Goal: Transaction & Acquisition: Obtain resource

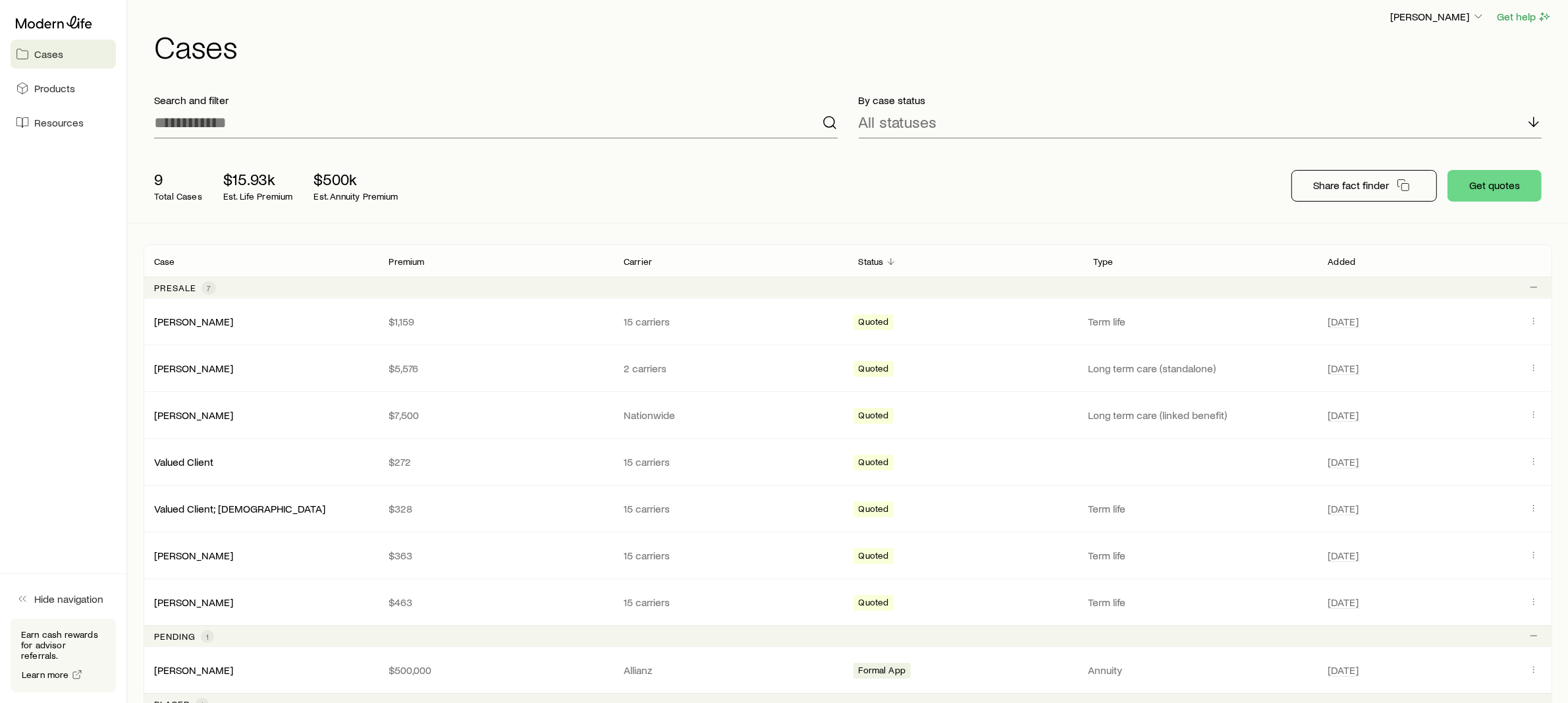
scroll to position [19, 0]
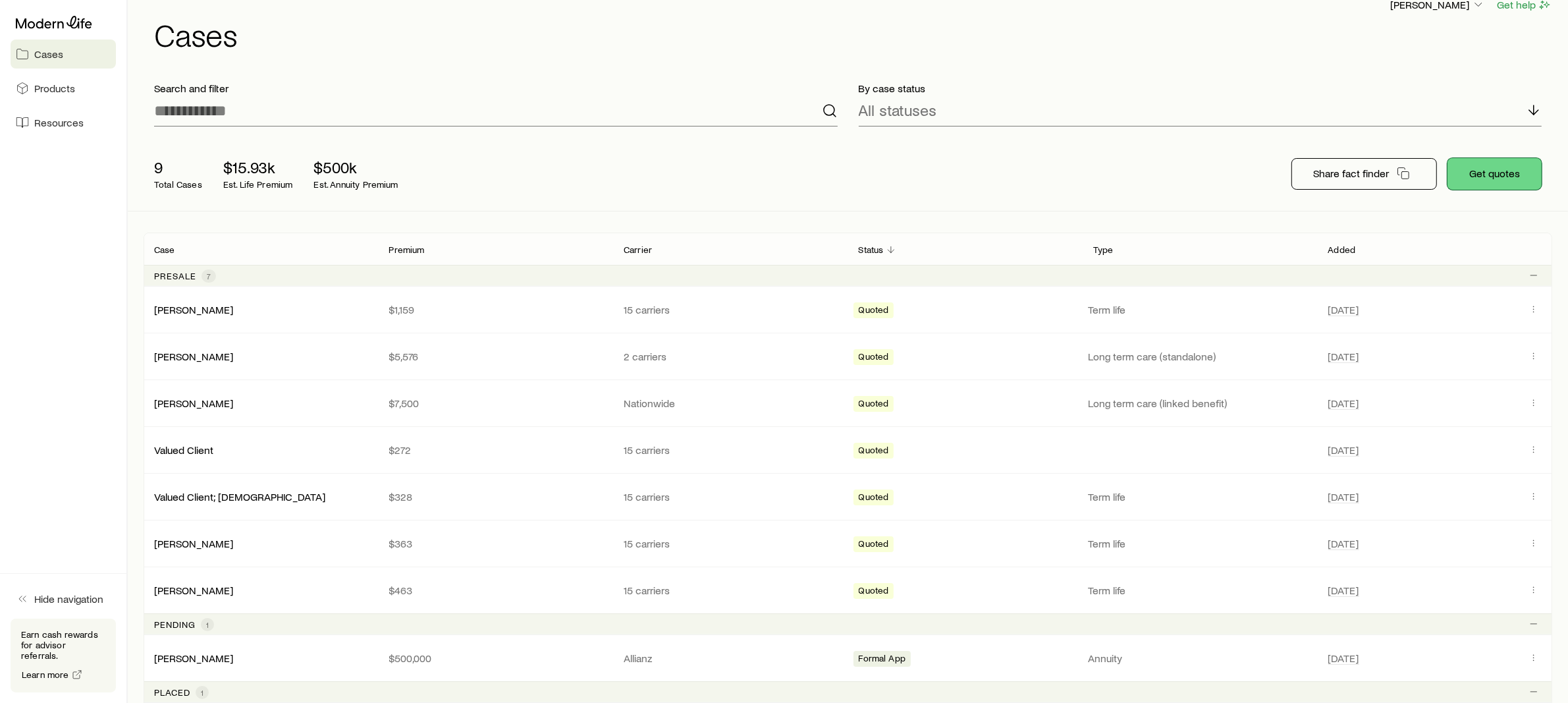
click at [1482, 174] on button "Get quotes" at bounding box center [1495, 174] width 94 height 32
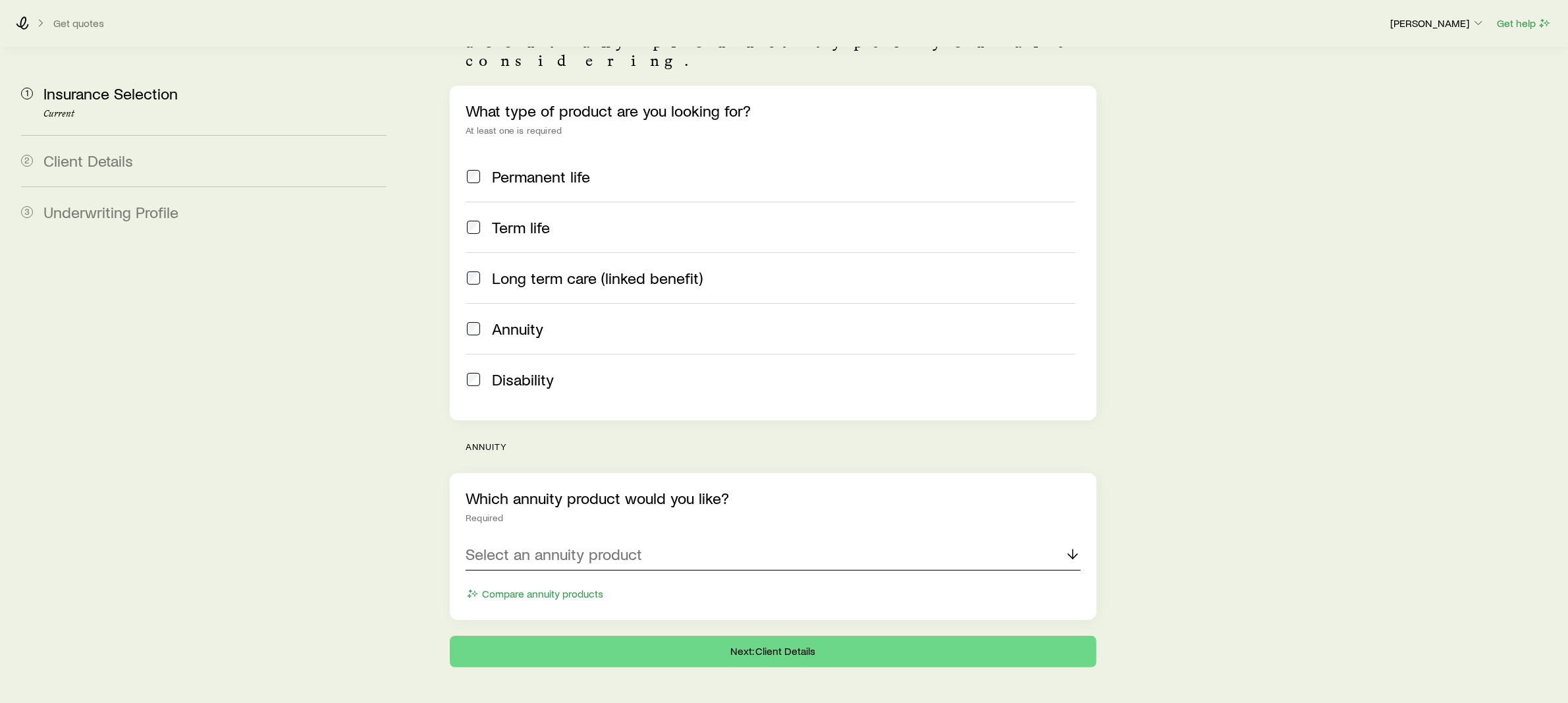
click at [596, 539] on div "Select an annuity product" at bounding box center [773, 555] width 615 height 32
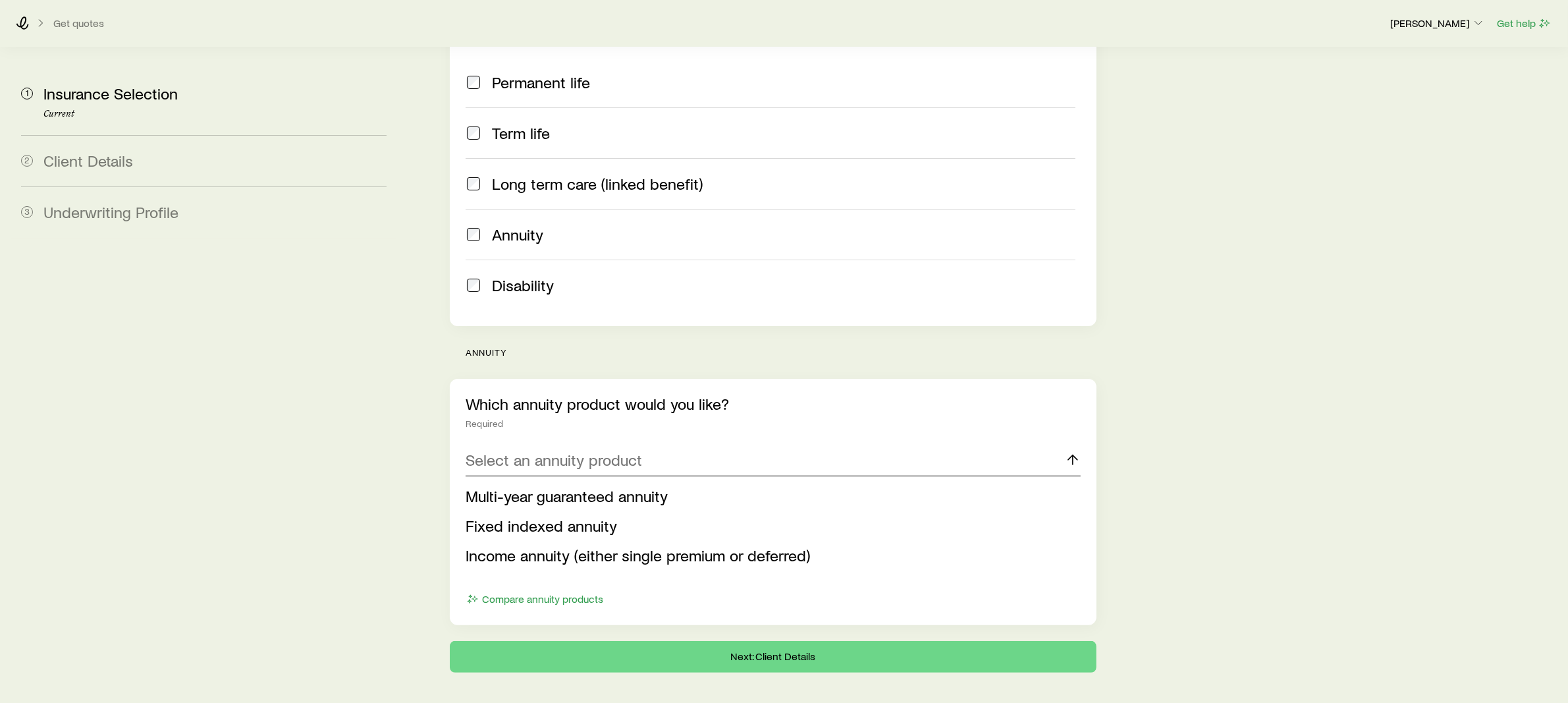
scroll to position [238, 0]
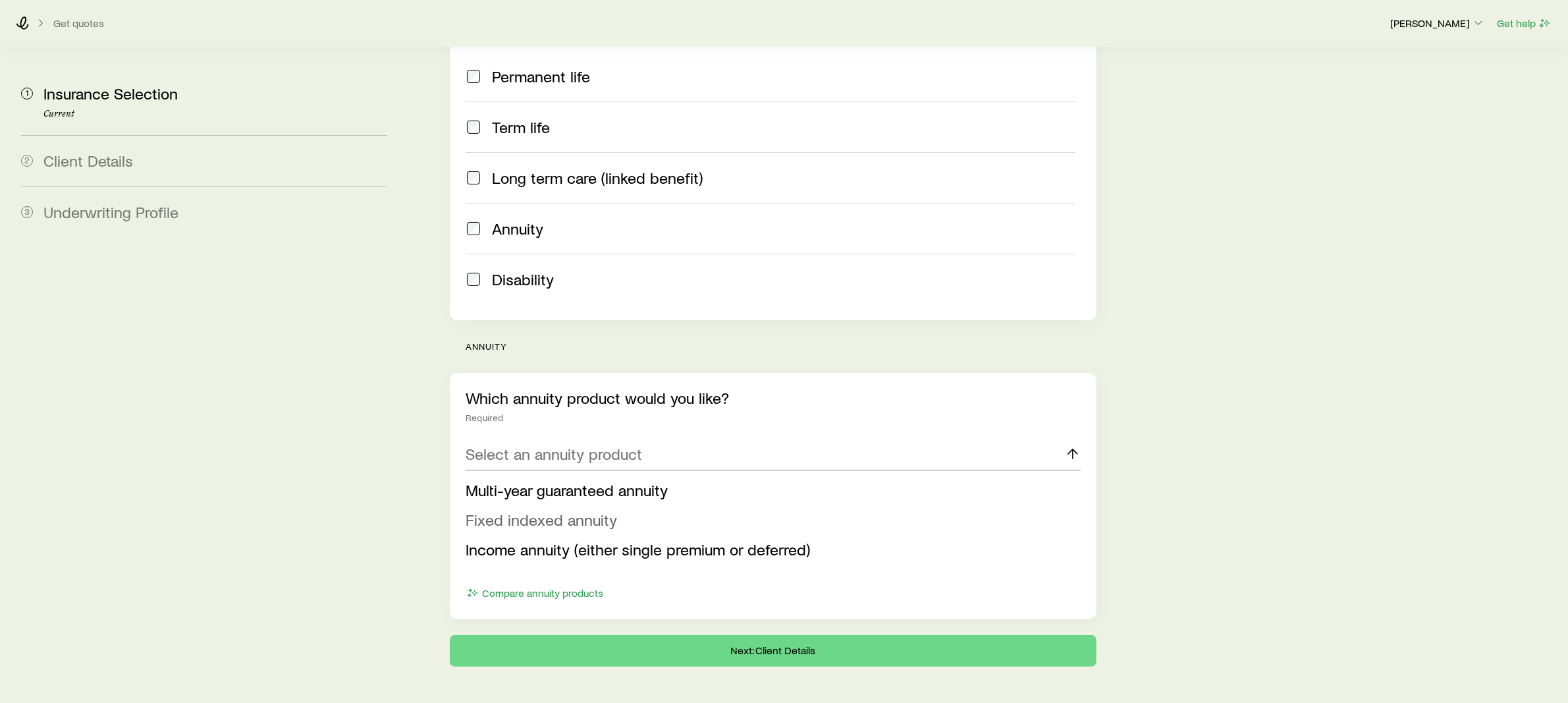
click at [575, 510] on span "Fixed indexed annuity" at bounding box center [541, 520] width 151 height 19
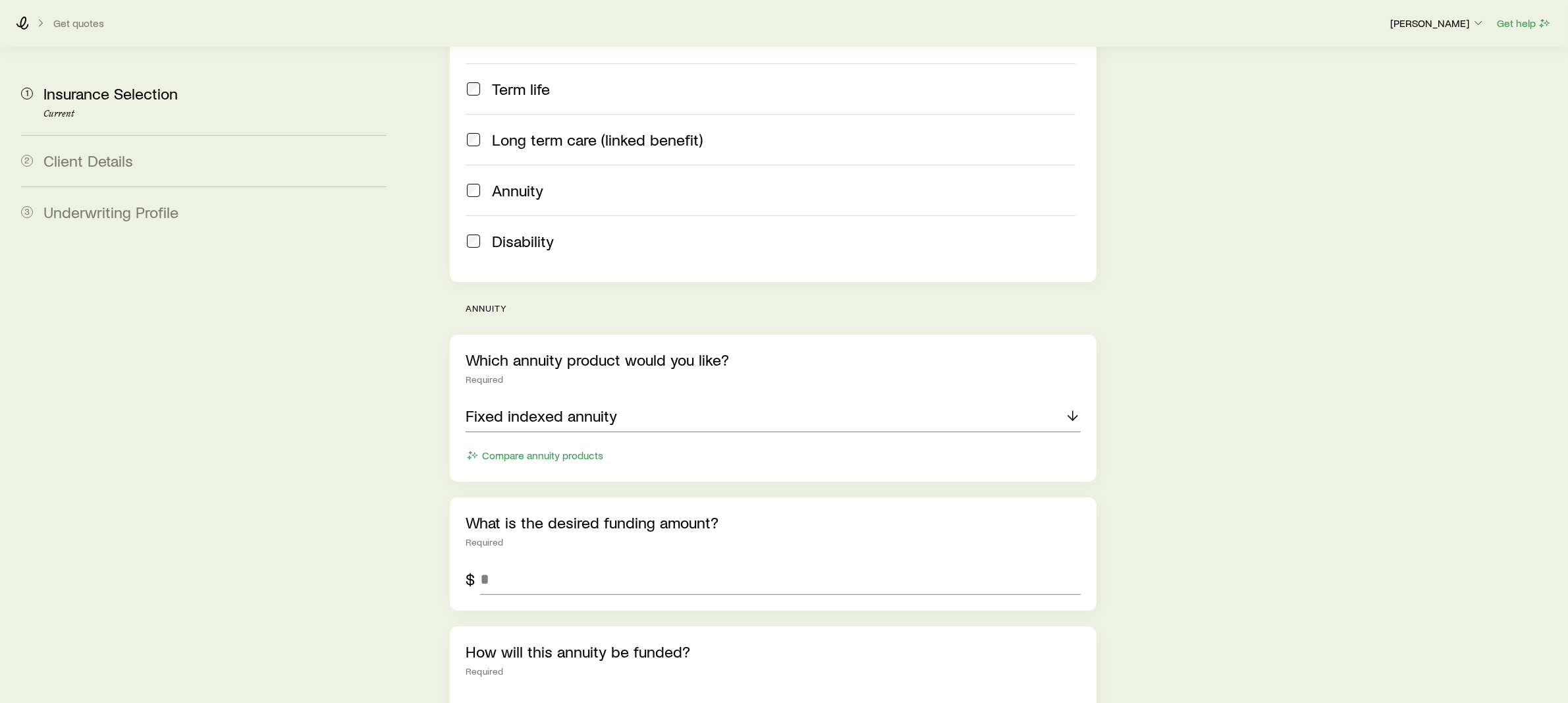
scroll to position [291, 0]
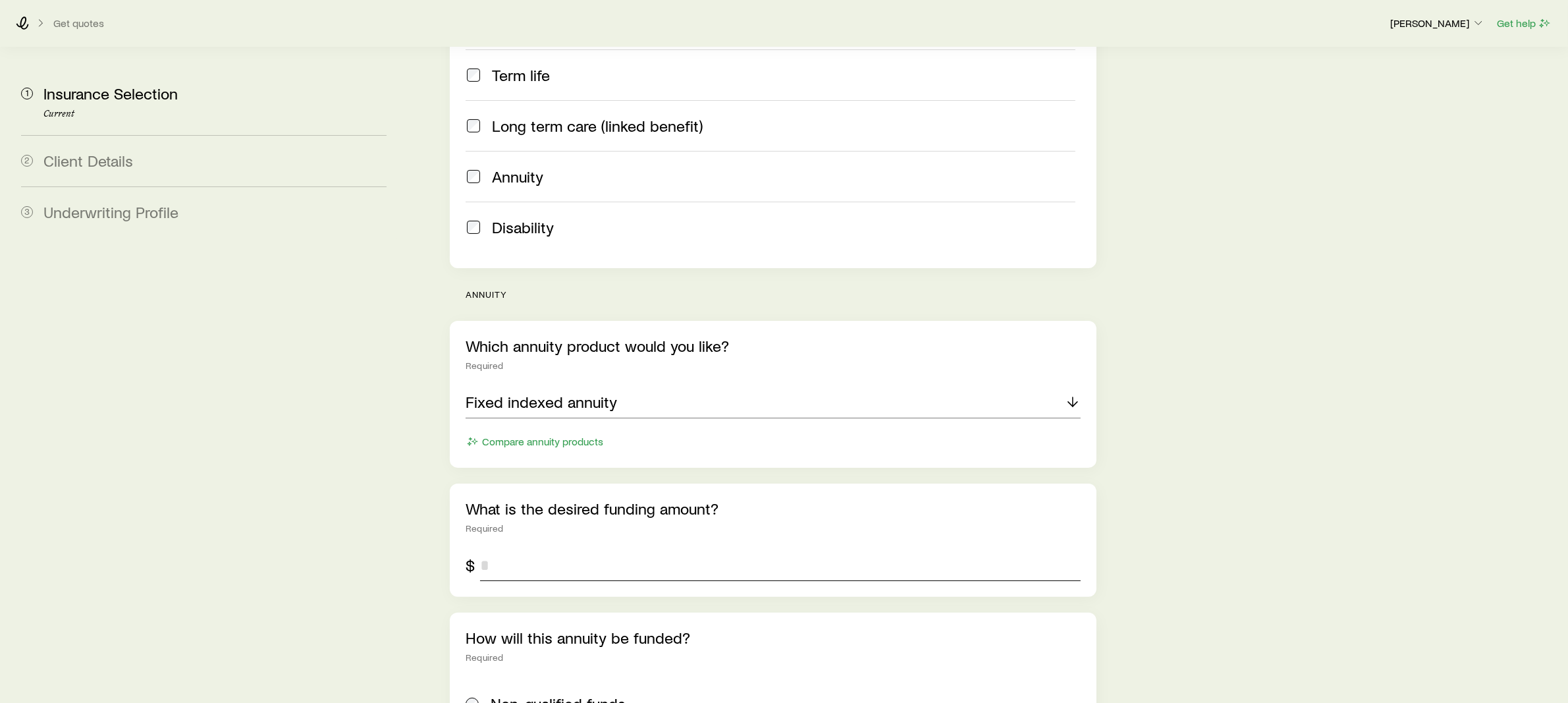
drag, startPoint x: 552, startPoint y: 517, endPoint x: 472, endPoint y: 514, distance: 80.1
click at [472, 549] on div "$" at bounding box center [773, 565] width 615 height 32
click at [723, 549] on input "*******" at bounding box center [780, 565] width 601 height 32
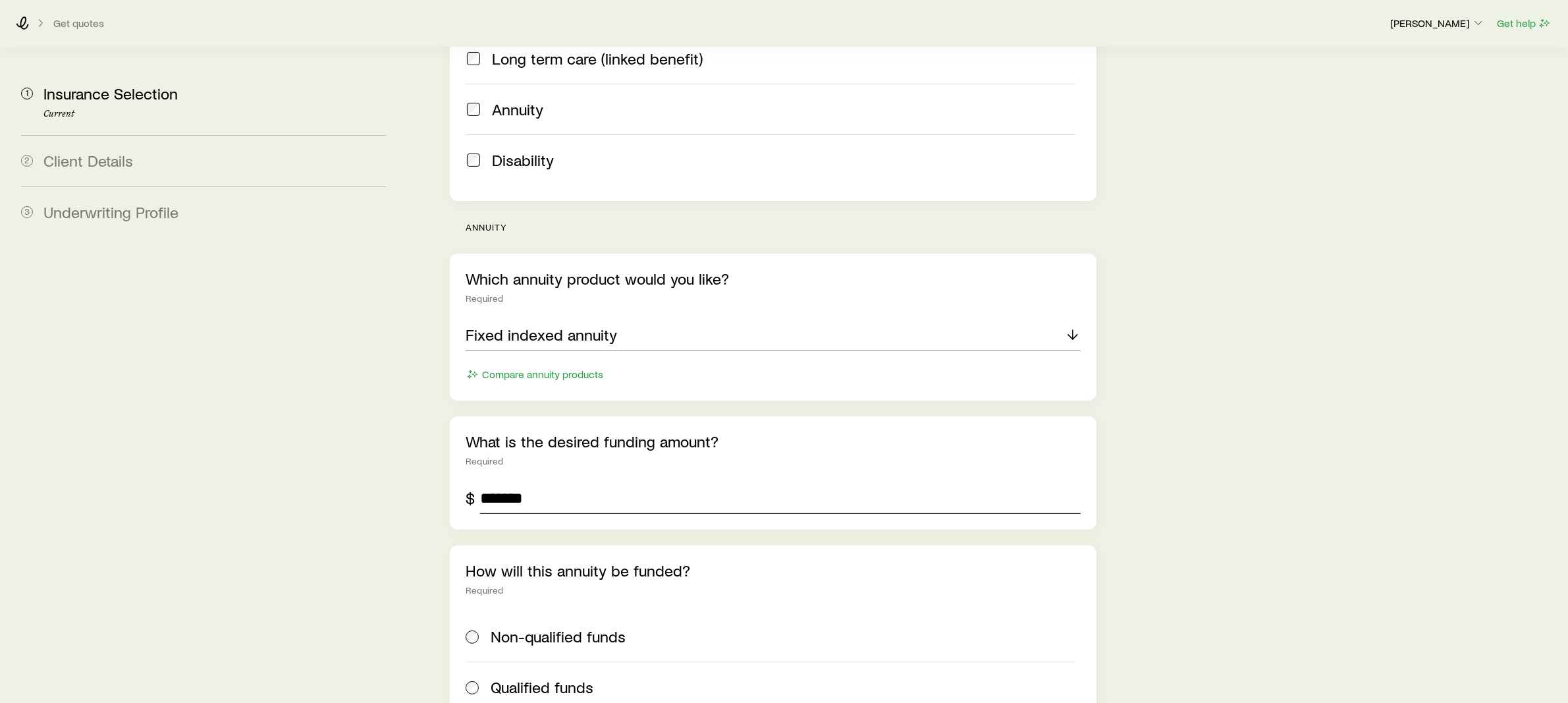
scroll to position [481, 0]
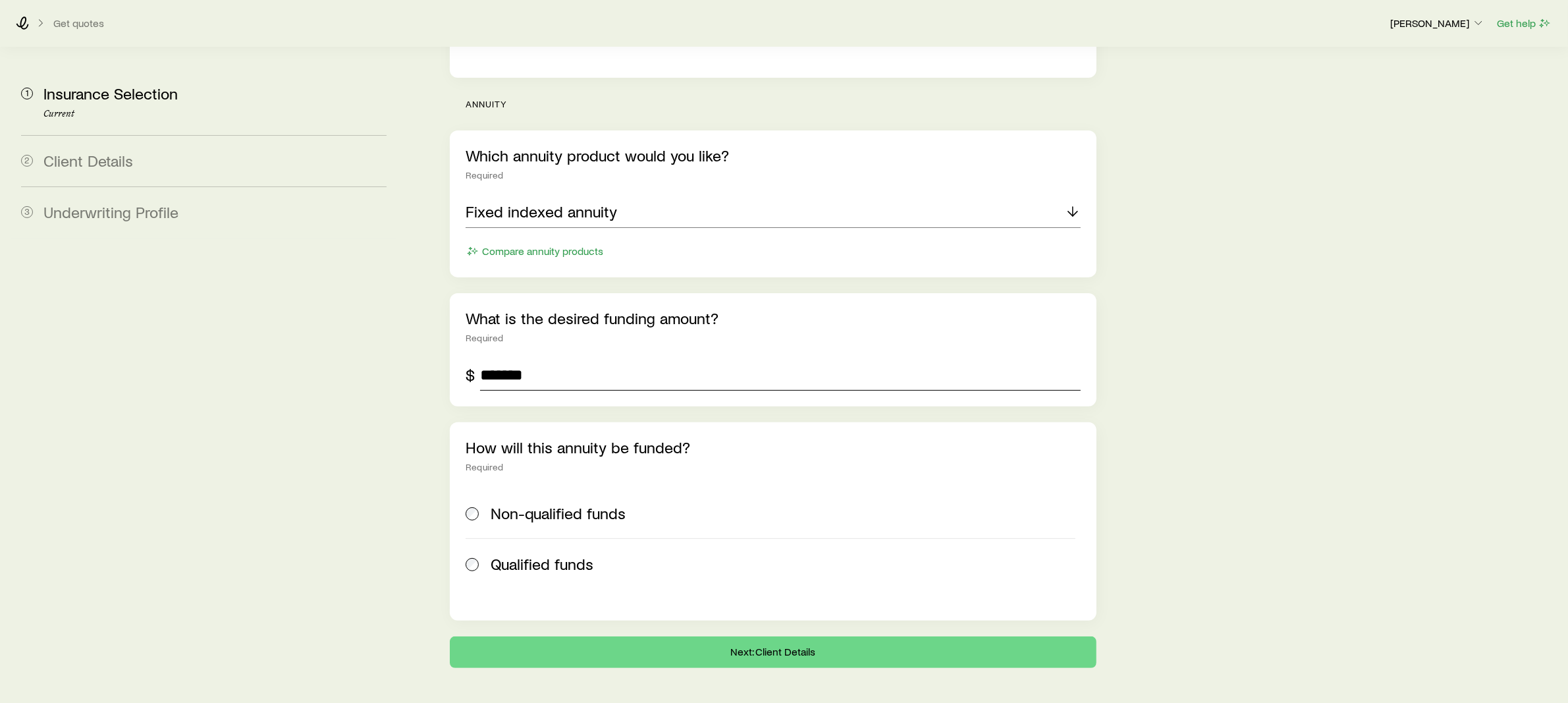
type input "*******"
click at [506, 554] on span "Qualified funds" at bounding box center [542, 563] width 103 height 18
click at [691, 636] on button "Next: Client Details" at bounding box center [773, 652] width 647 height 32
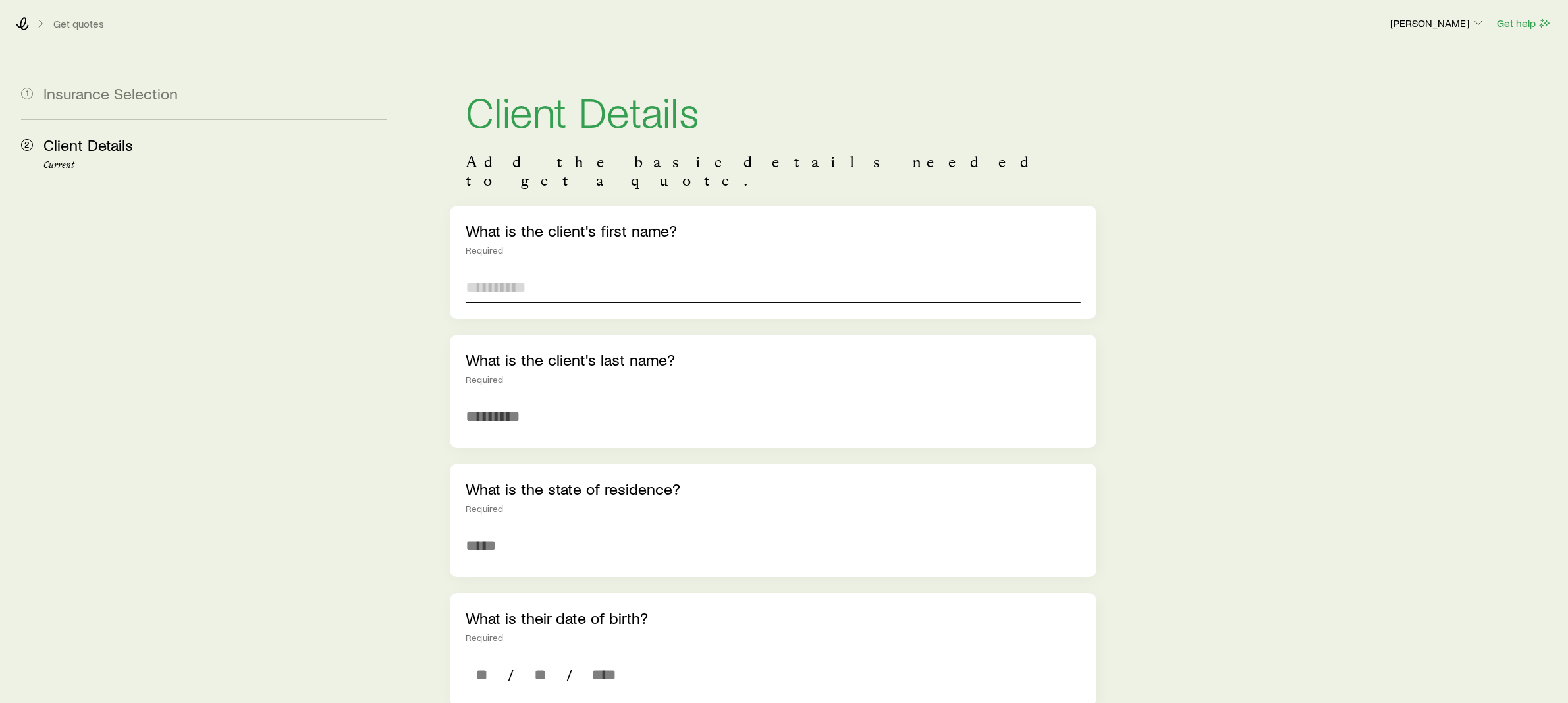
click at [616, 271] on input "text" at bounding box center [773, 287] width 615 height 32
type input "****"
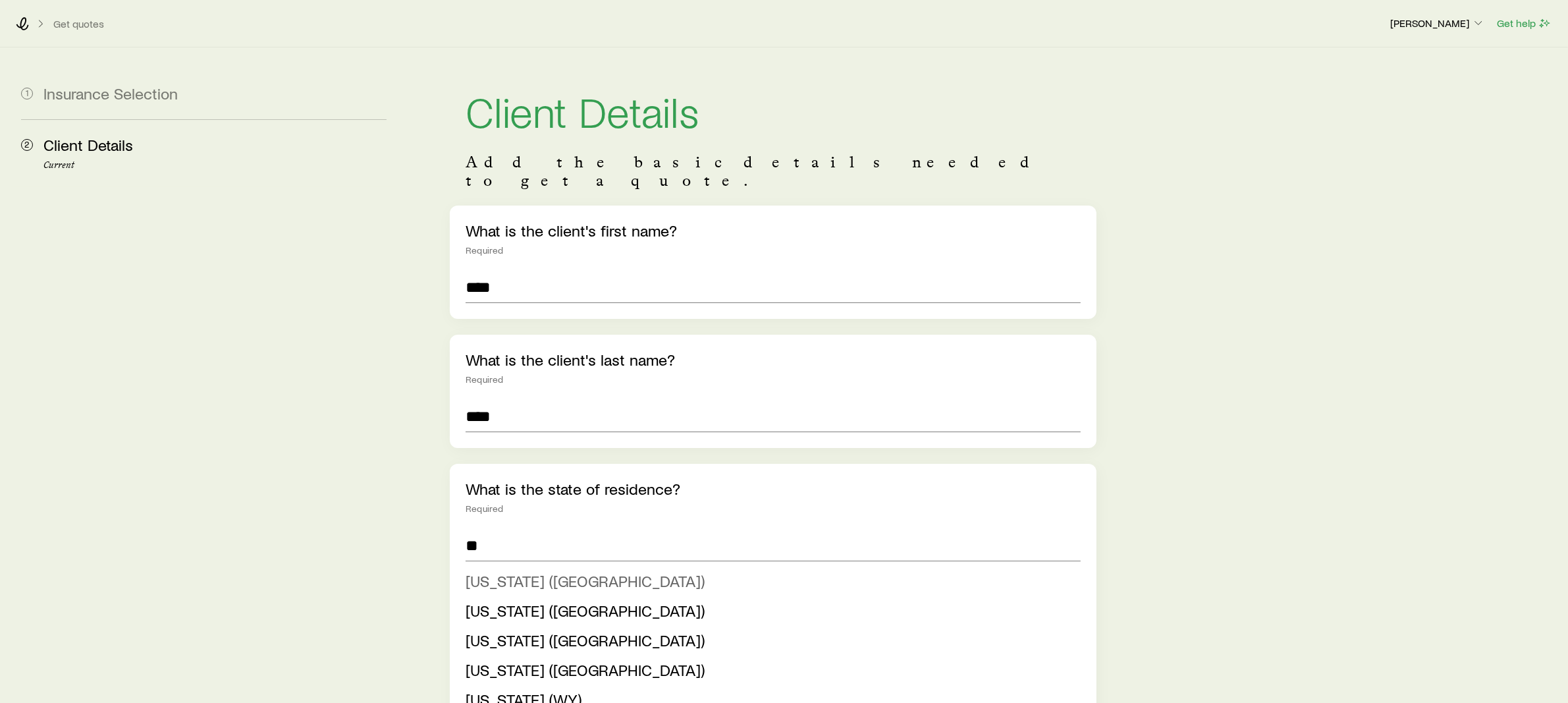
click at [512, 571] on span "[US_STATE] ([GEOGRAPHIC_DATA])" at bounding box center [585, 581] width 239 height 19
type input "**********"
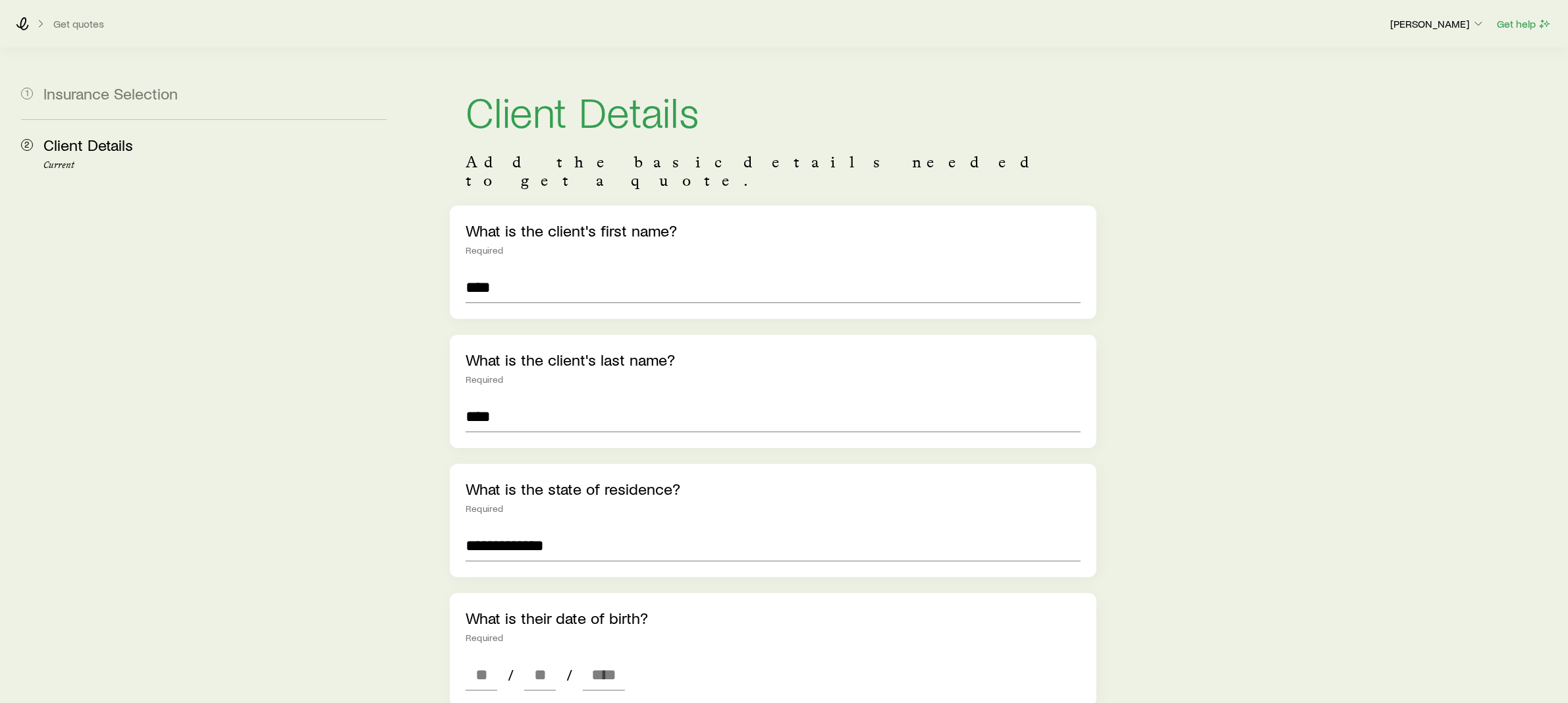
scroll to position [123, 0]
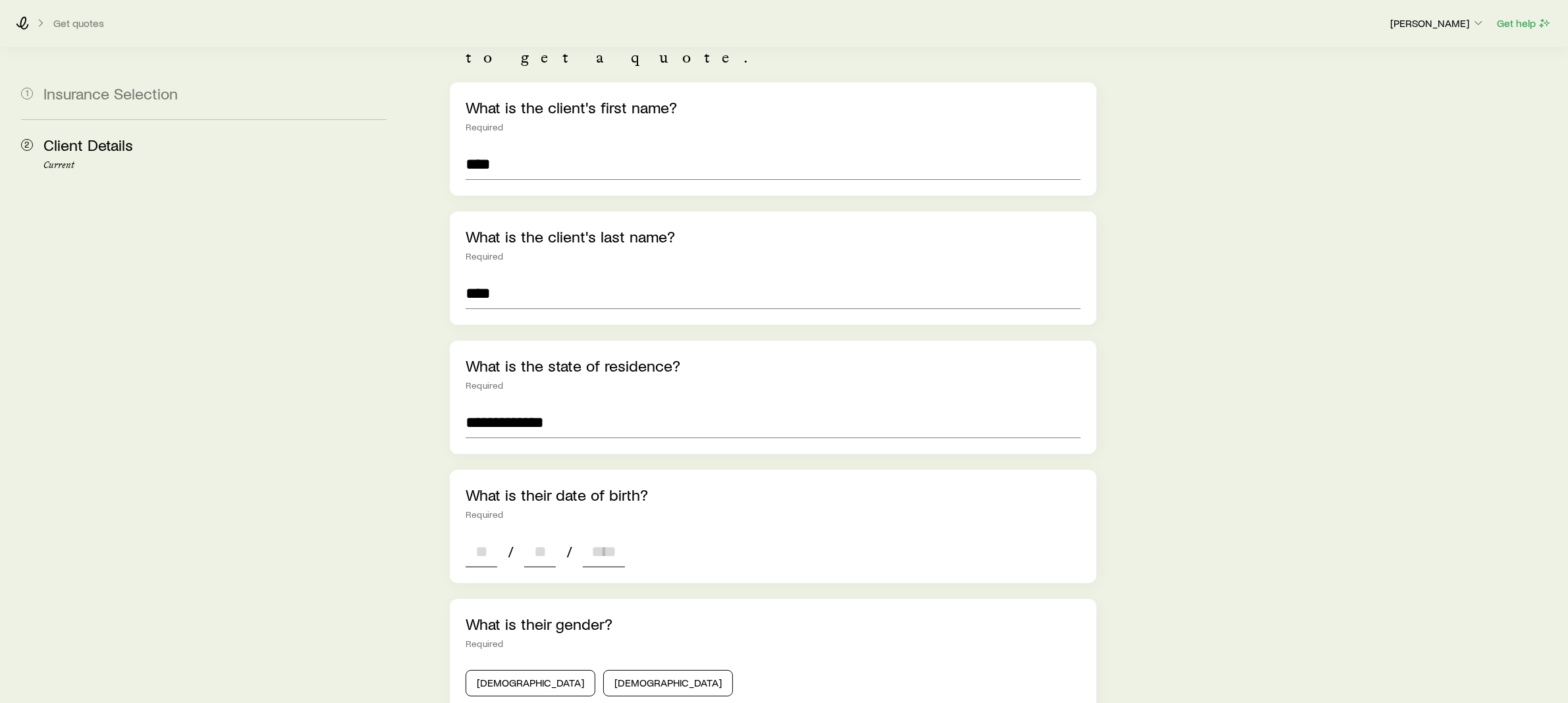
click at [476, 536] on input at bounding box center [482, 552] width 32 height 32
type input "**"
type input "****"
type input "*"
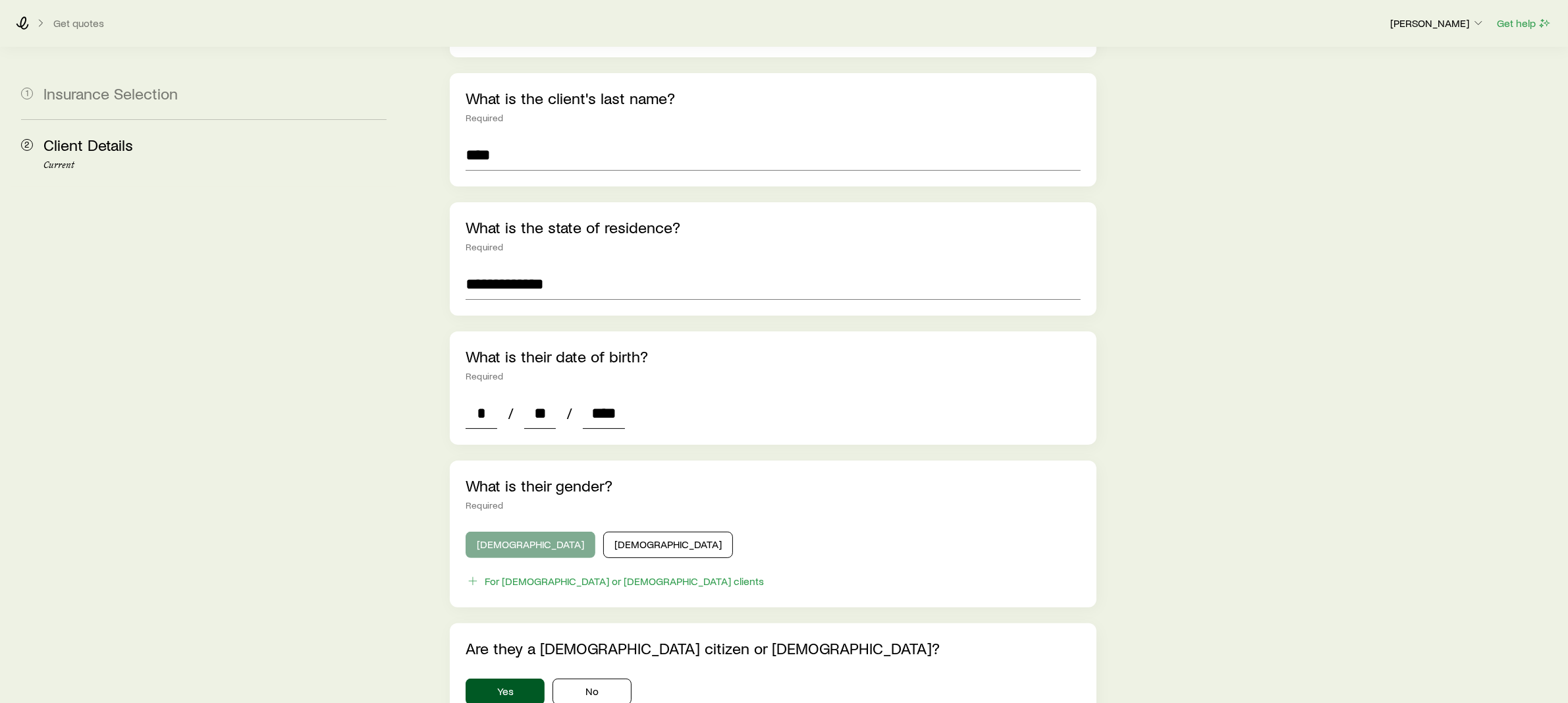
type input "****"
click at [506, 533] on button "[DEMOGRAPHIC_DATA]" at bounding box center [530, 545] width 130 height 26
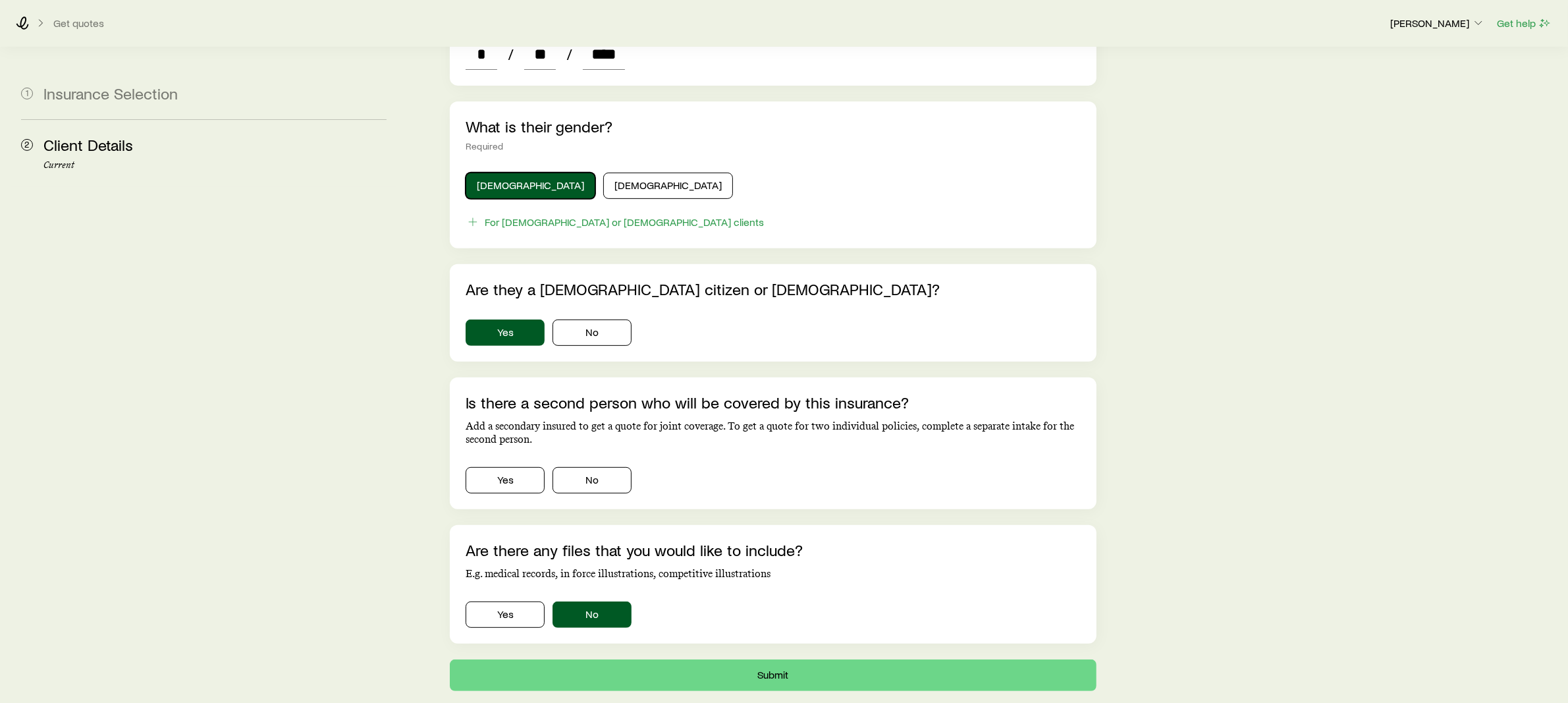
scroll to position [630, 0]
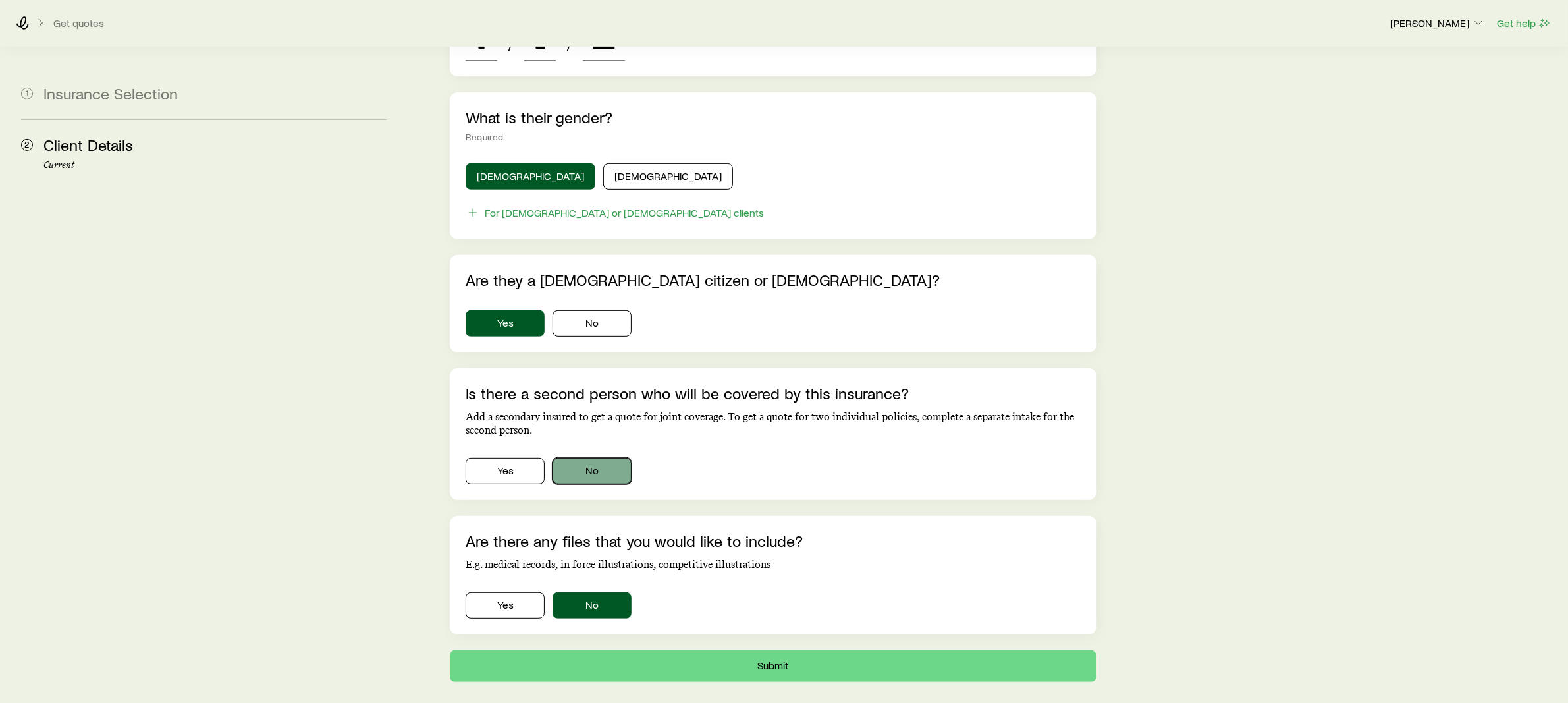
click at [594, 458] on button "No" at bounding box center [592, 471] width 79 height 26
click at [755, 650] on button "Submit" at bounding box center [773, 666] width 647 height 32
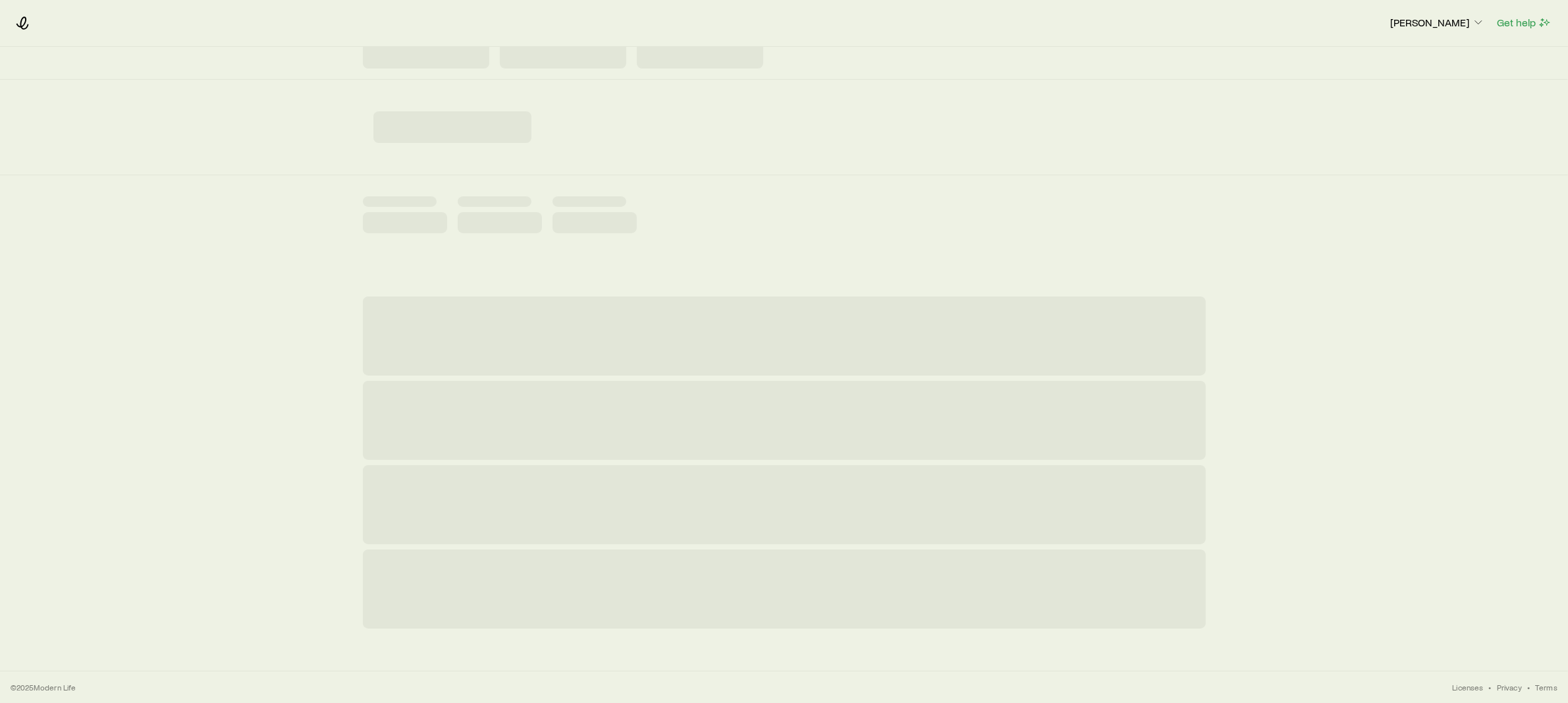
scroll to position [0, 0]
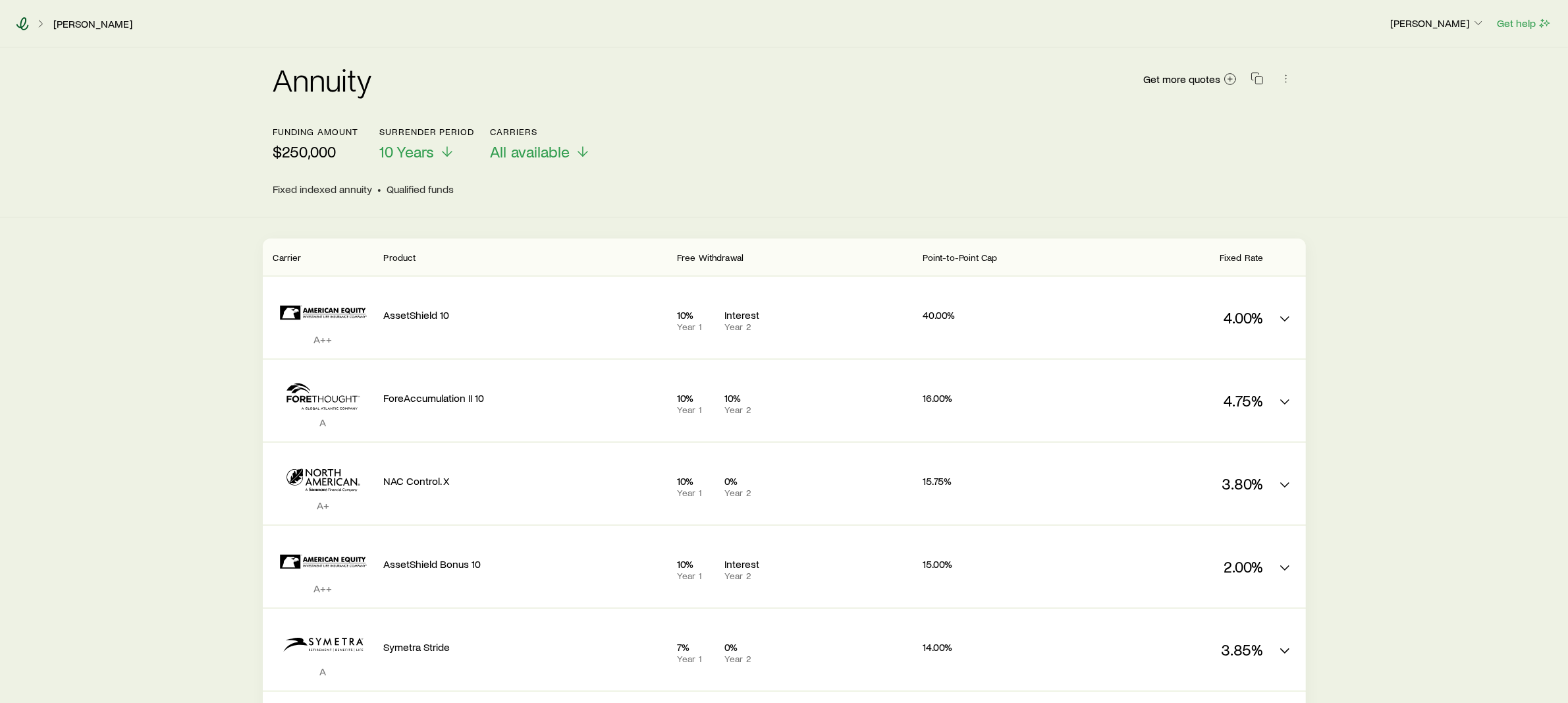
click at [19, 26] on icon at bounding box center [22, 24] width 13 height 13
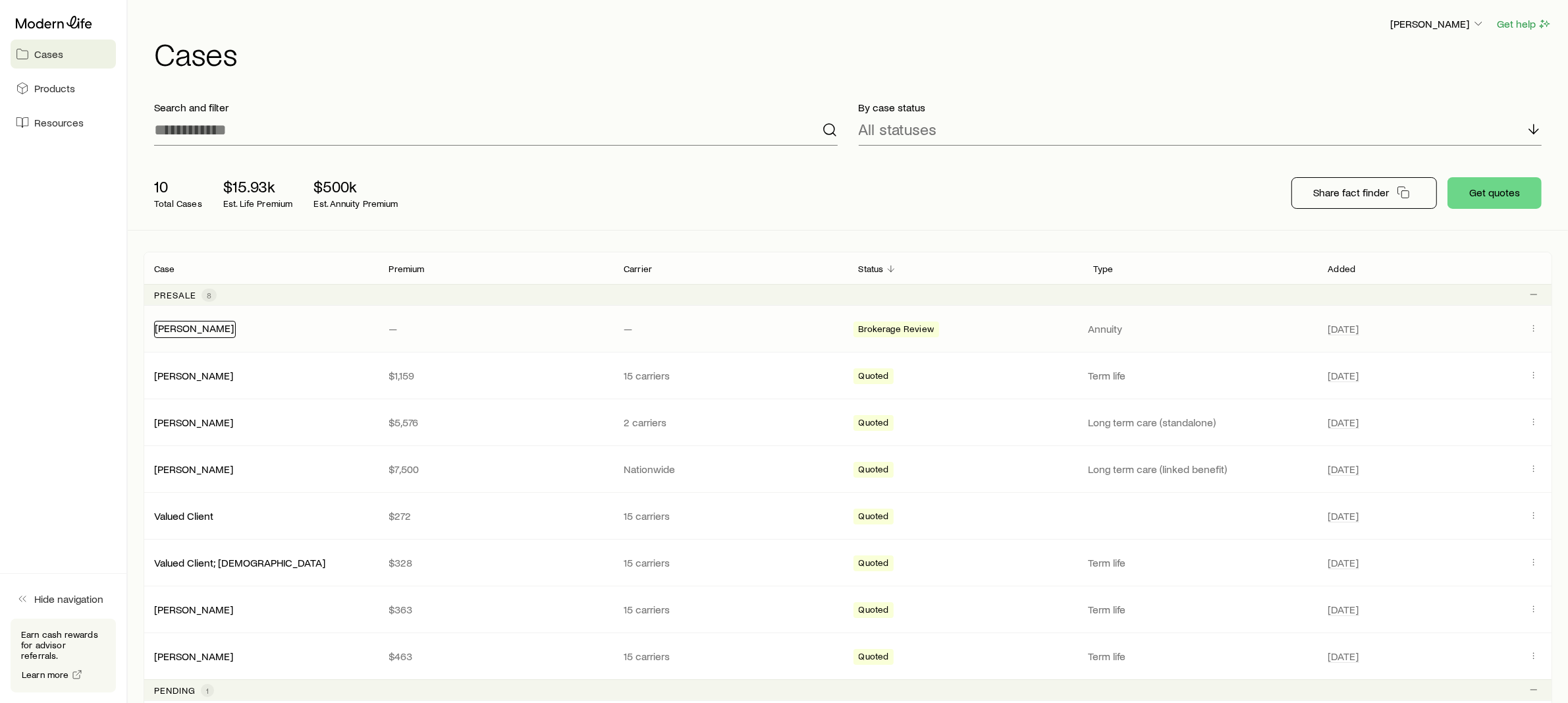
click at [185, 323] on link "[PERSON_NAME]" at bounding box center [194, 328] width 79 height 12
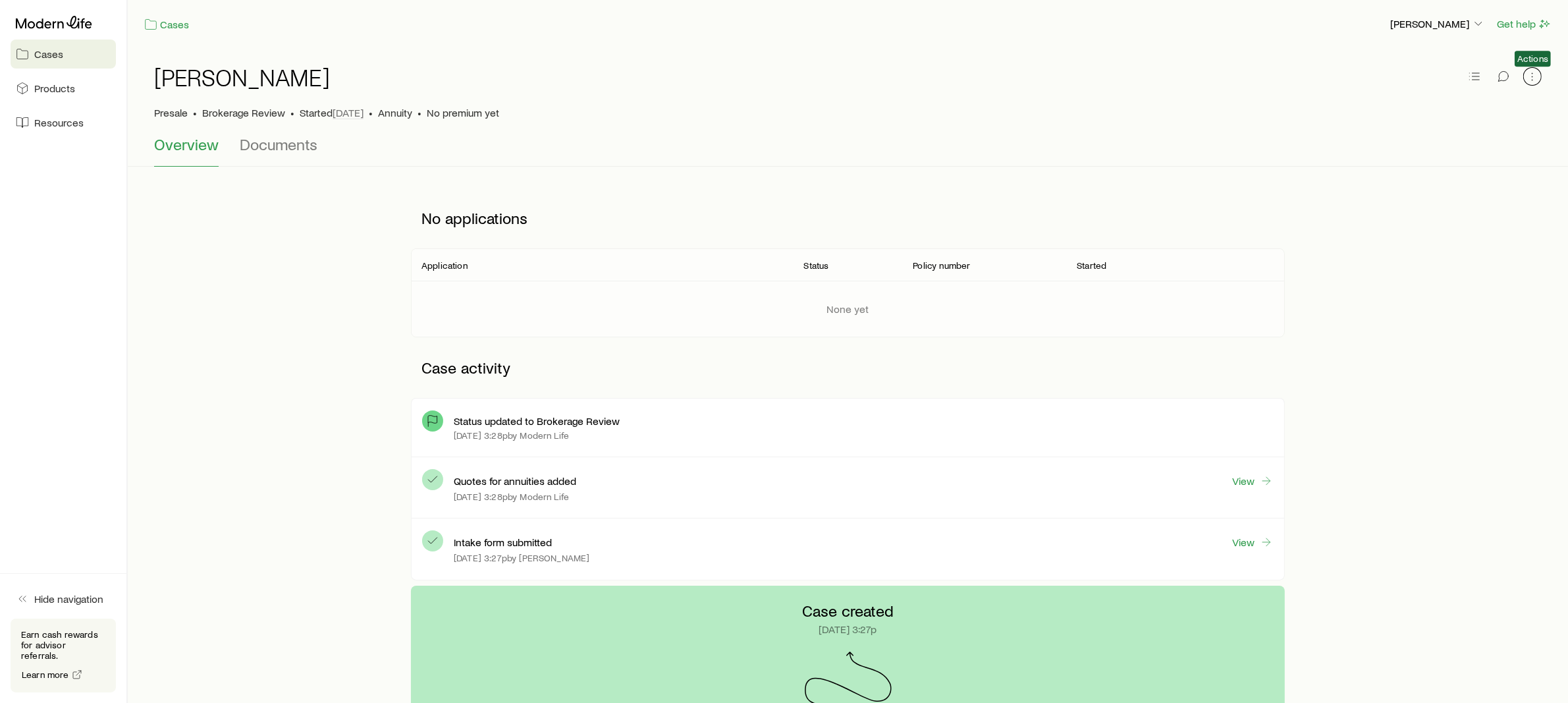
click at [1524, 75] on button "button" at bounding box center [1532, 76] width 18 height 18
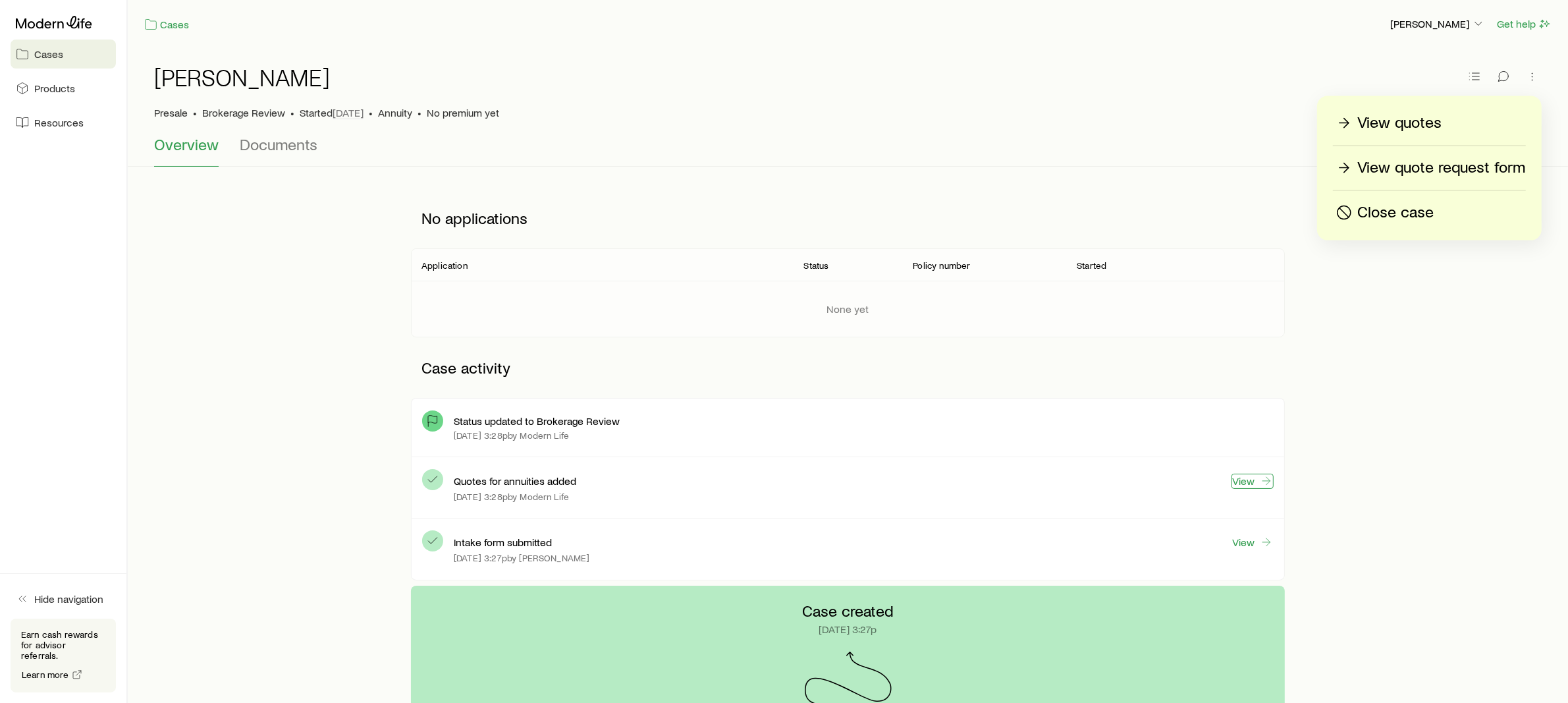
click at [1248, 477] on link "View" at bounding box center [1253, 481] width 42 height 15
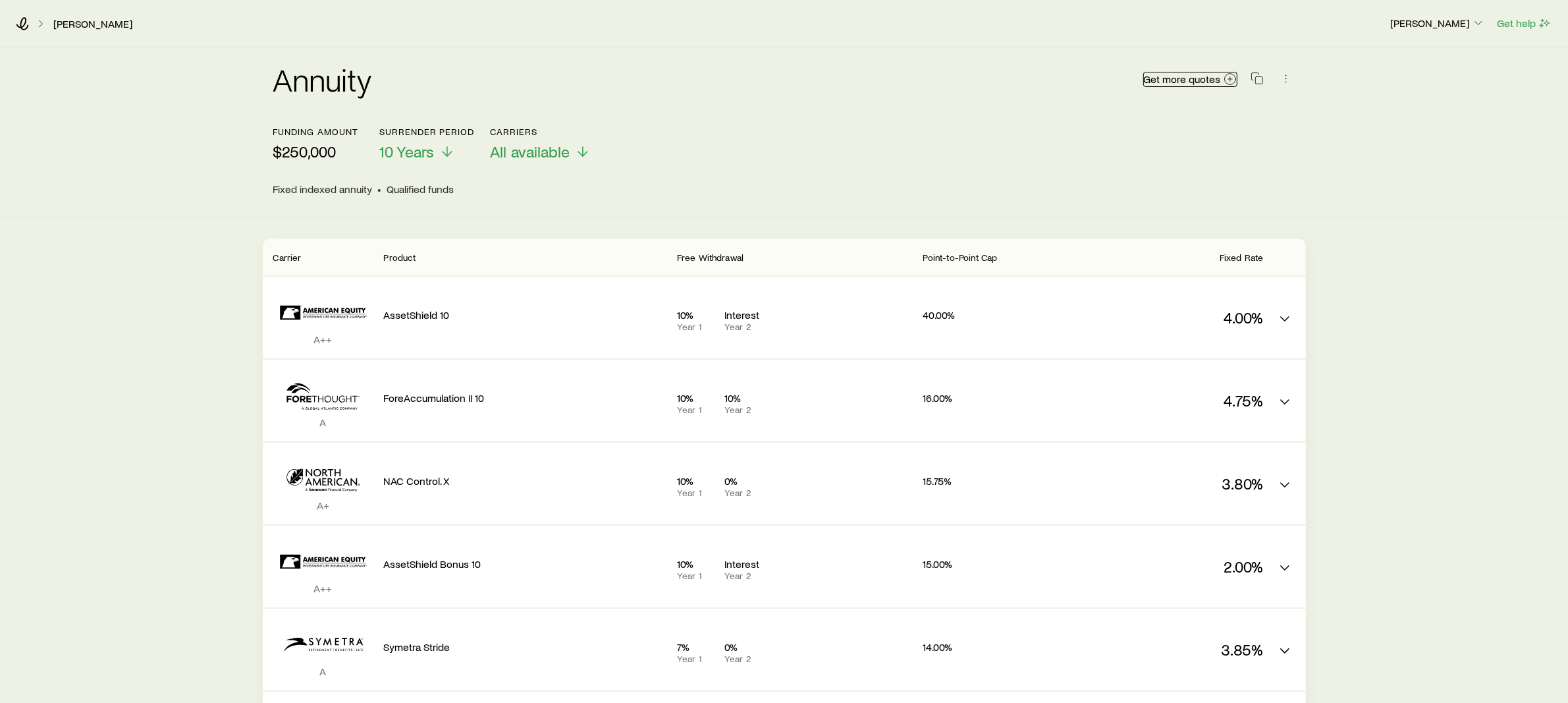
click at [1209, 75] on span "Get more quotes" at bounding box center [1183, 79] width 77 height 11
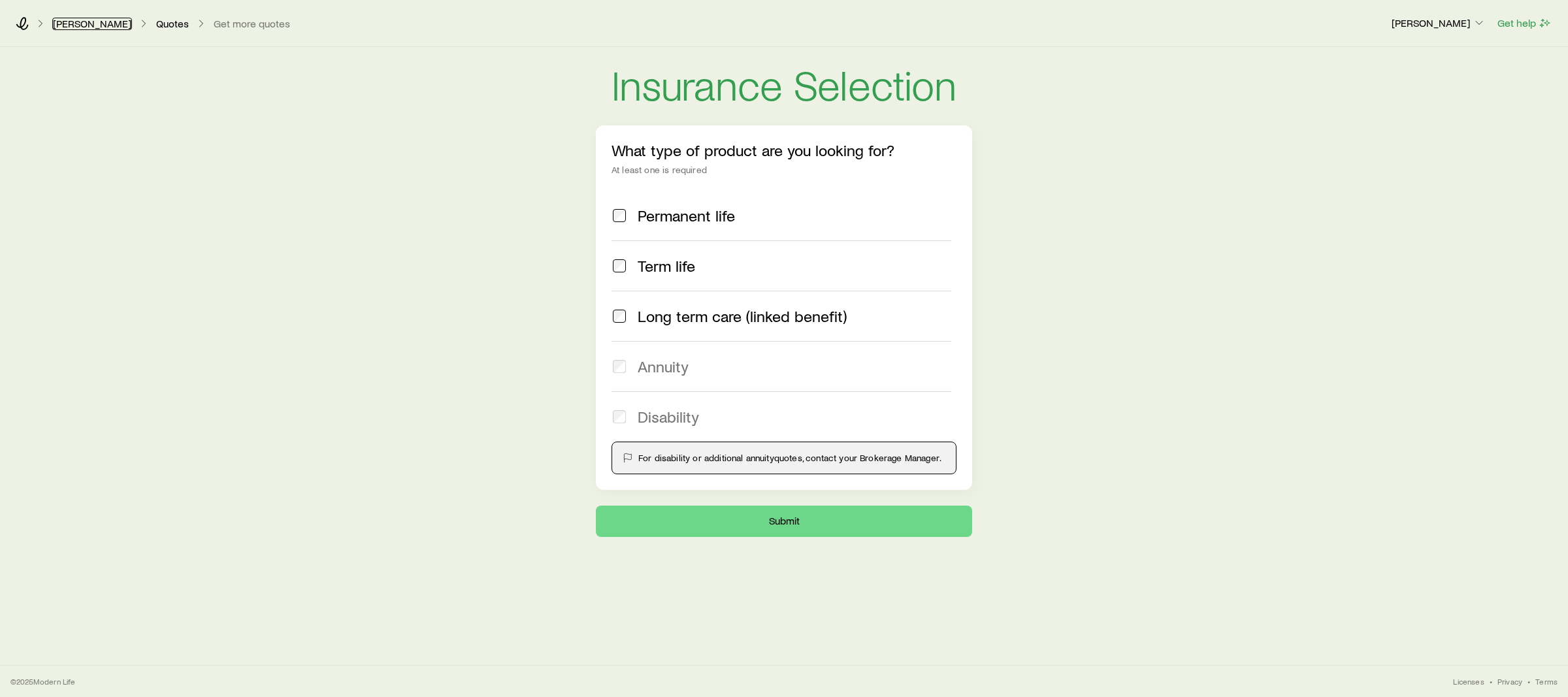
click at [69, 20] on link "[PERSON_NAME]" at bounding box center [92, 24] width 80 height 12
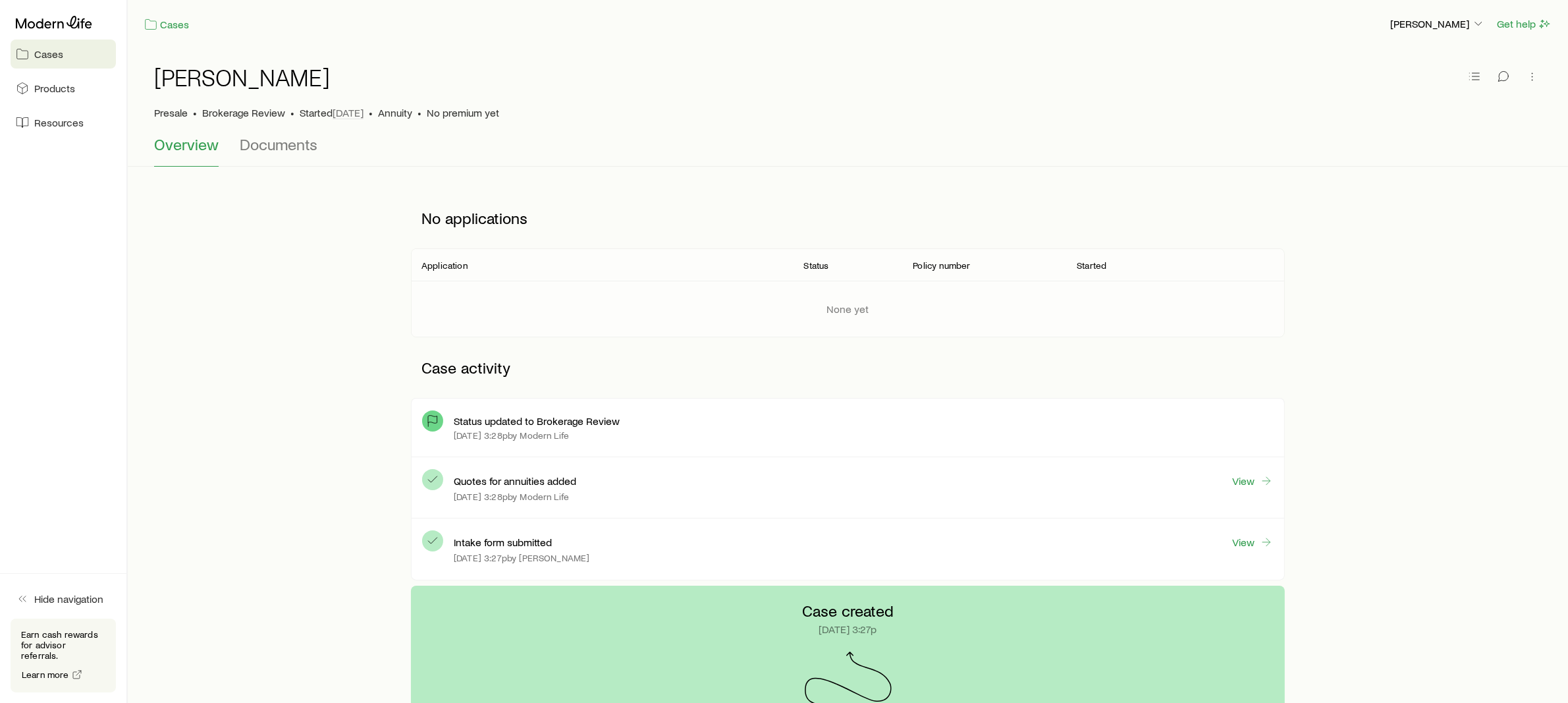
click at [69, 57] on link "Cases" at bounding box center [63, 54] width 105 height 29
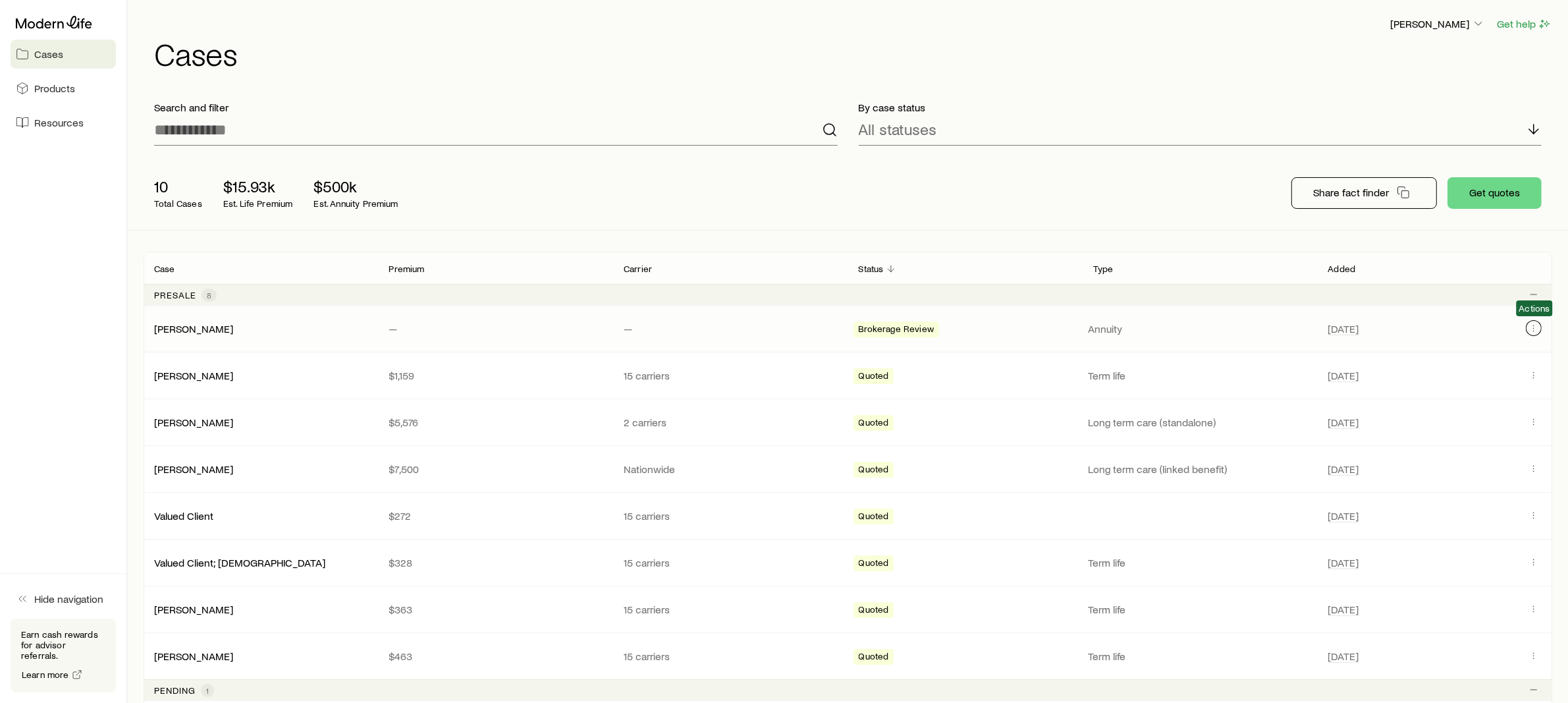
click at [1534, 325] on icon "Client cases" at bounding box center [1534, 325] width 1 height 1
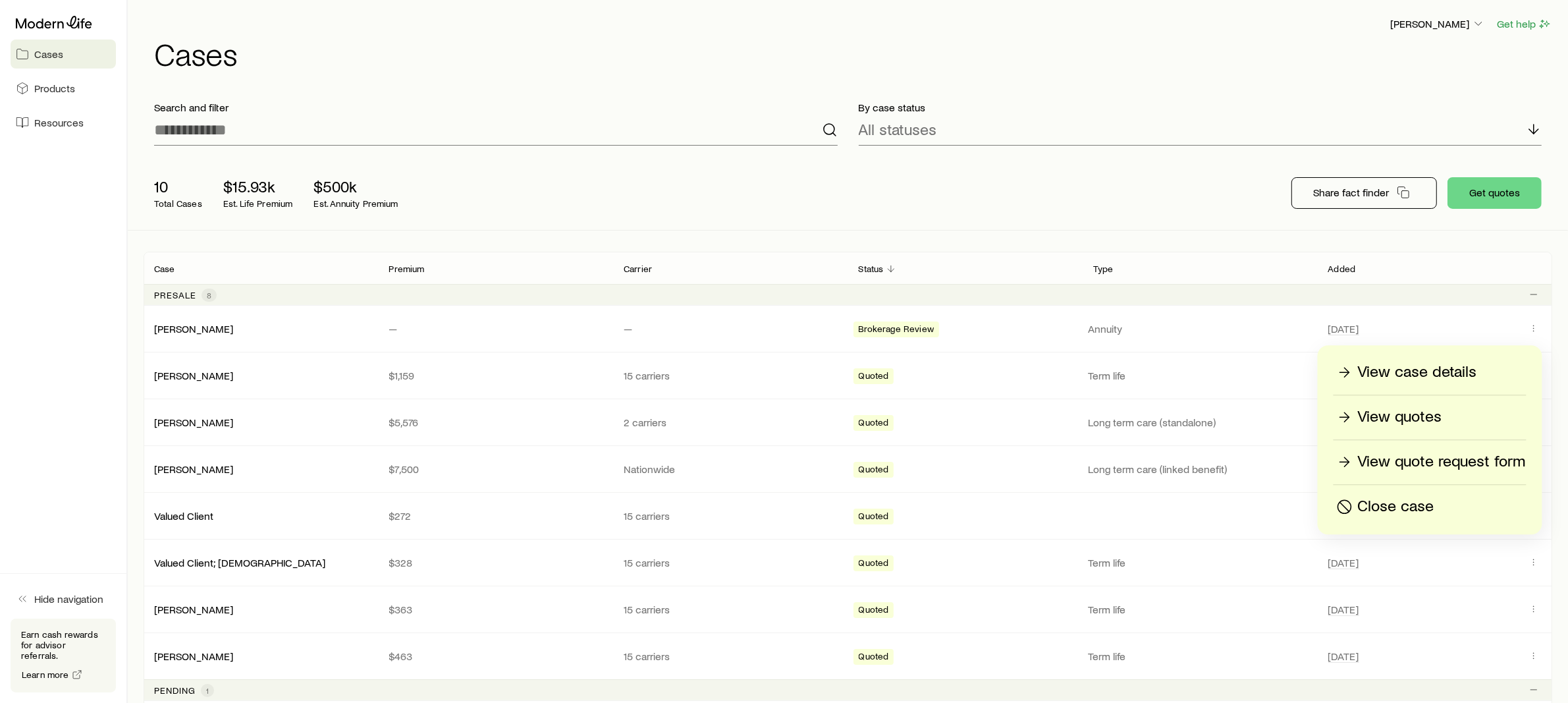
click at [1377, 510] on p "Close case" at bounding box center [1396, 506] width 76 height 21
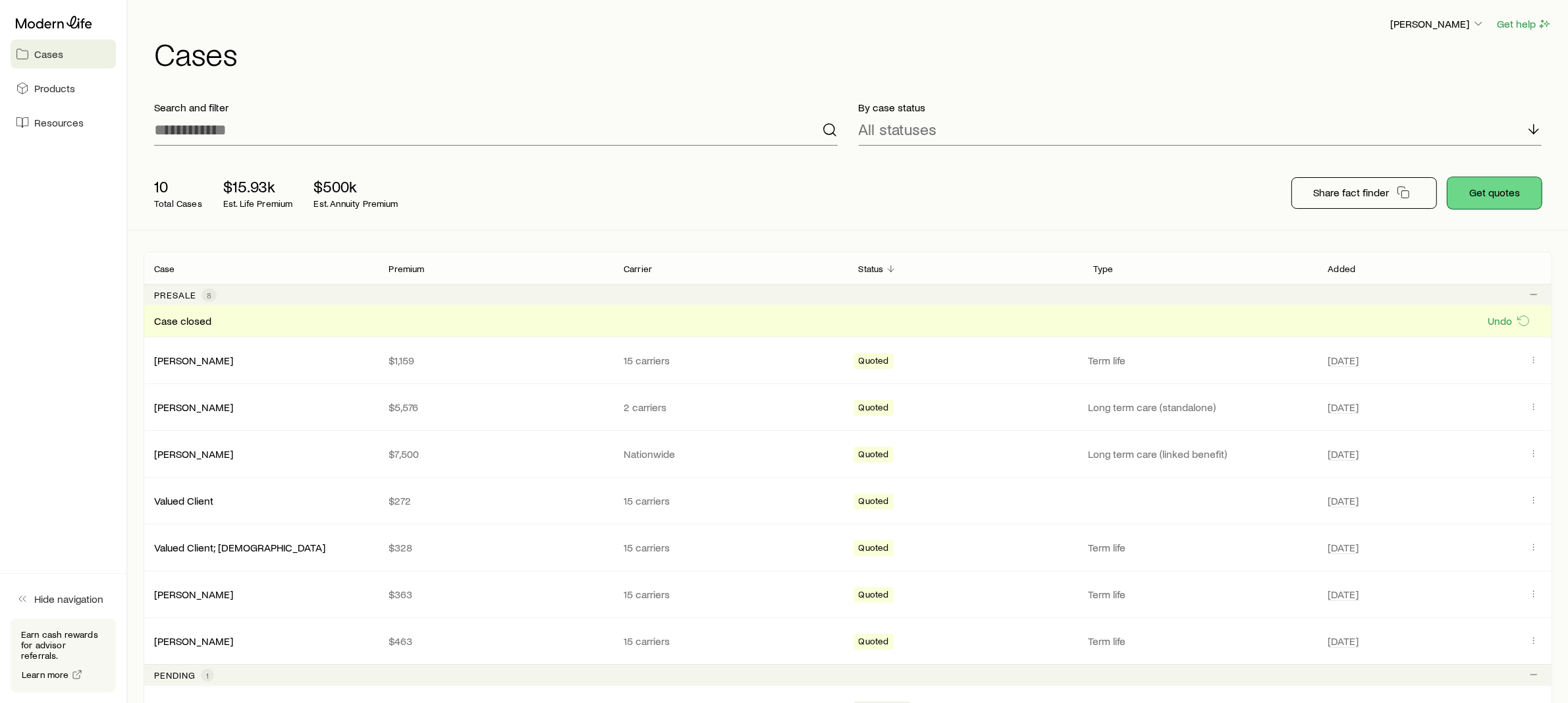
click at [1501, 198] on button "Get quotes" at bounding box center [1495, 194] width 94 height 32
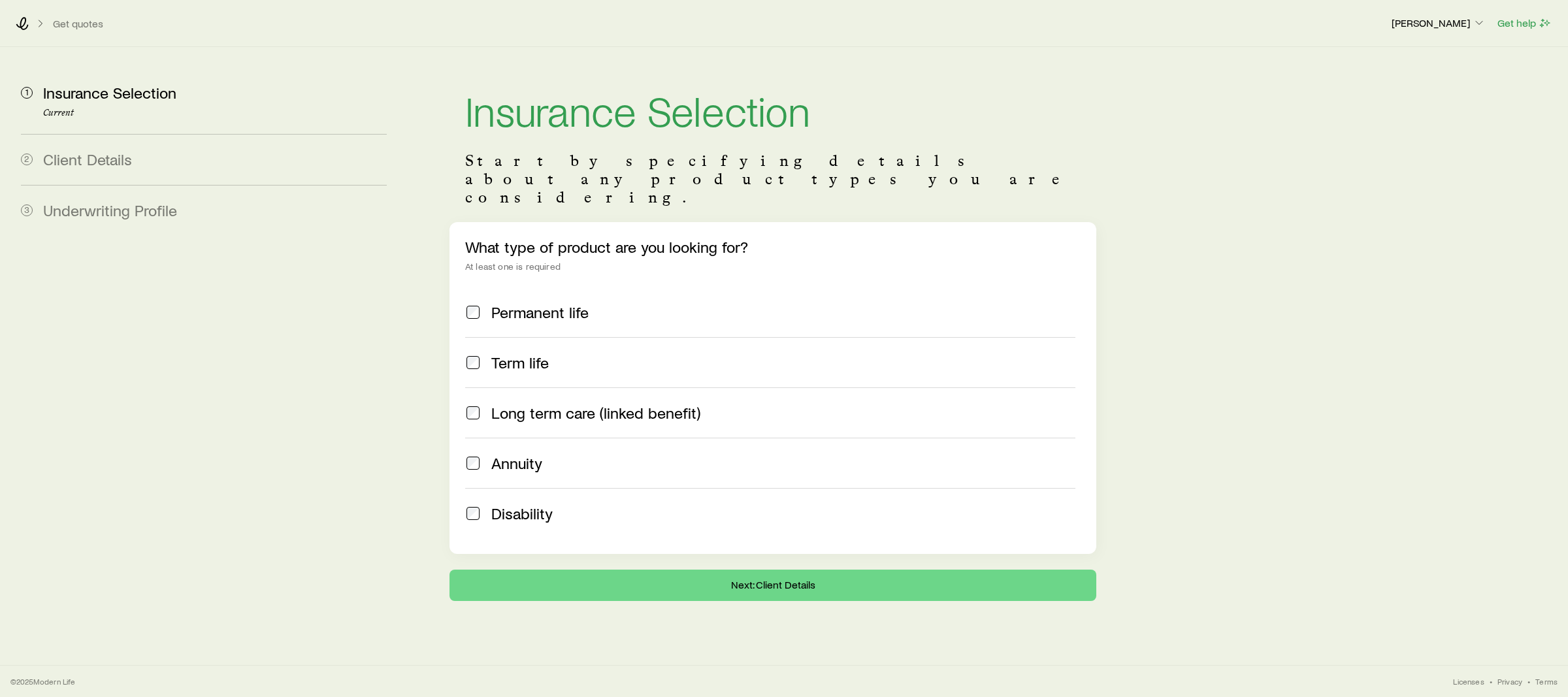
click at [492, 438] on label "Annuity" at bounding box center [770, 463] width 610 height 50
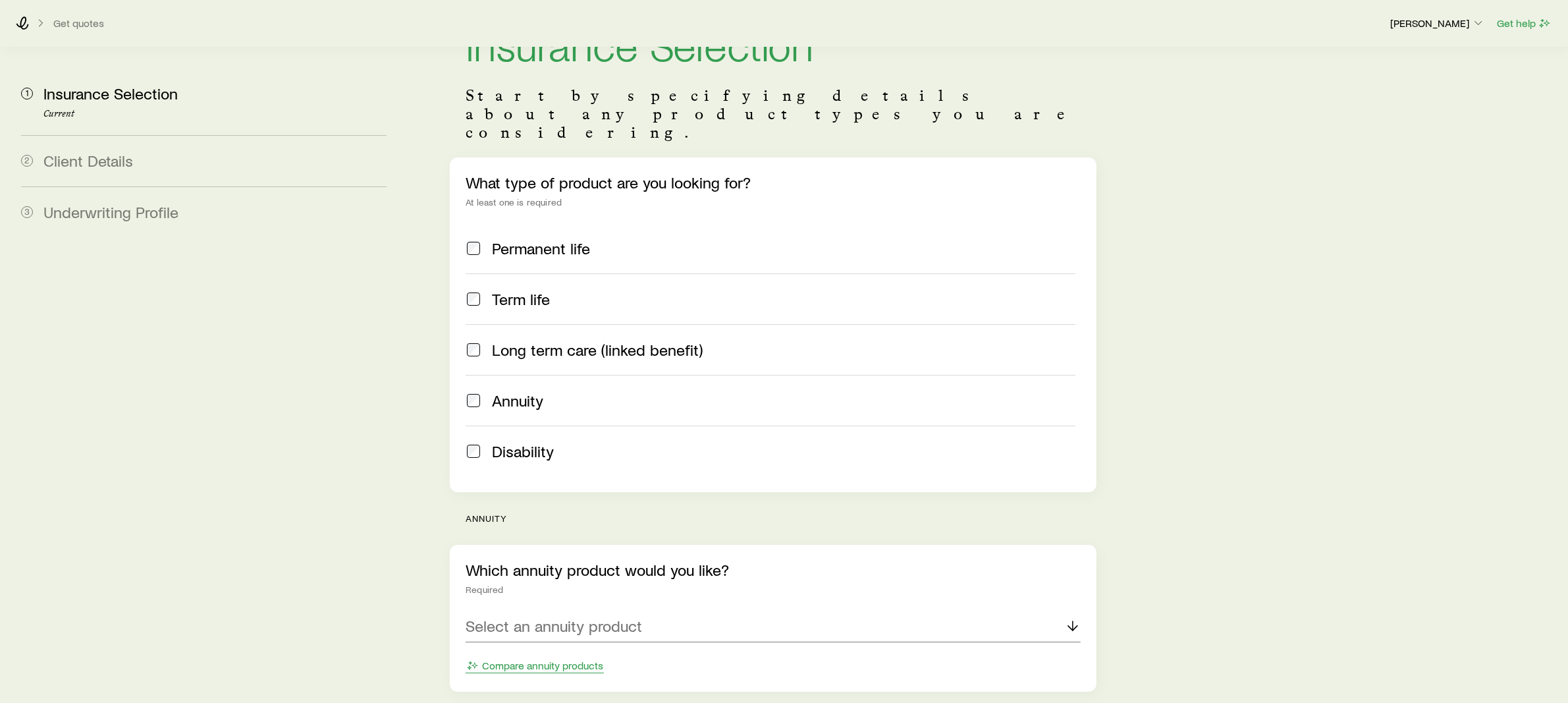
scroll to position [138, 0]
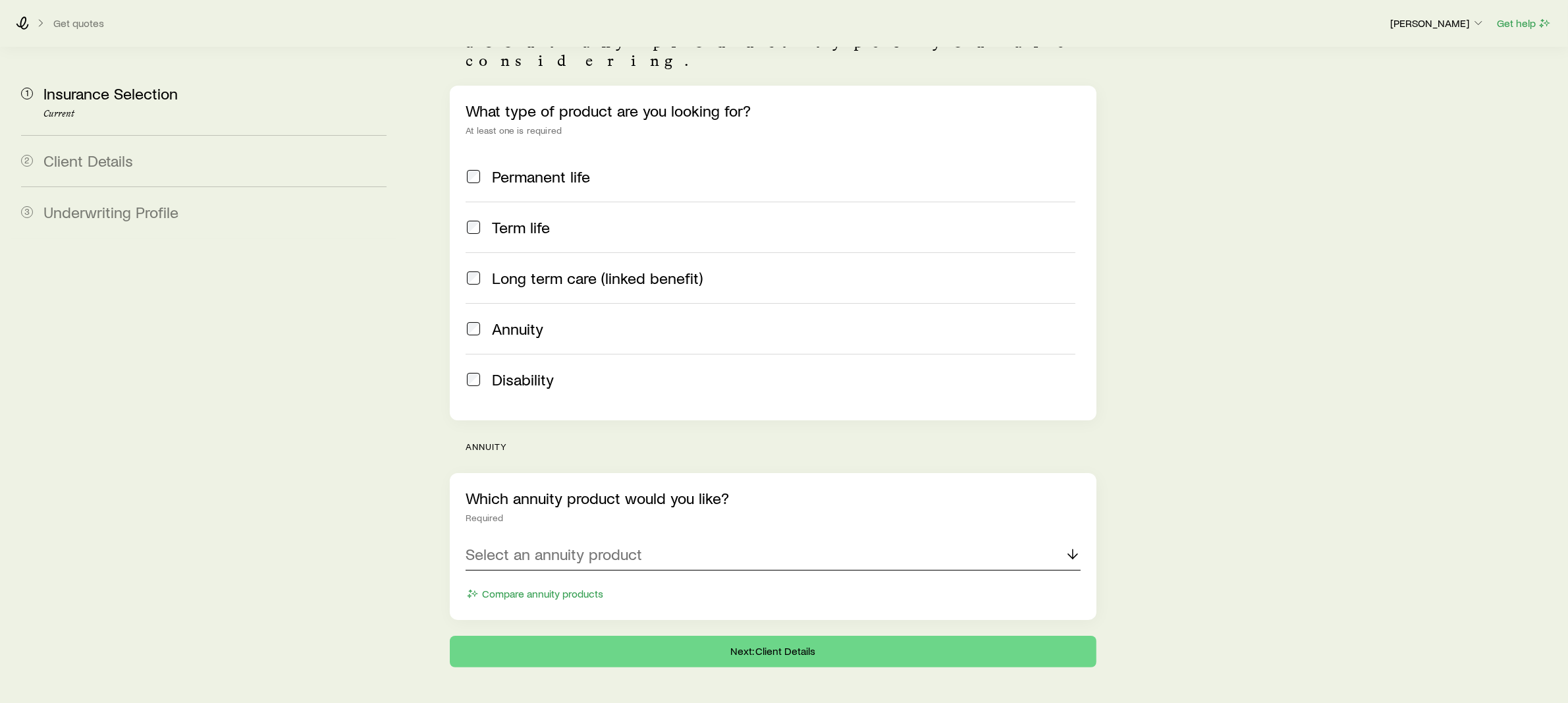
click at [596, 545] on p "Select an annuity product" at bounding box center [554, 554] width 177 height 18
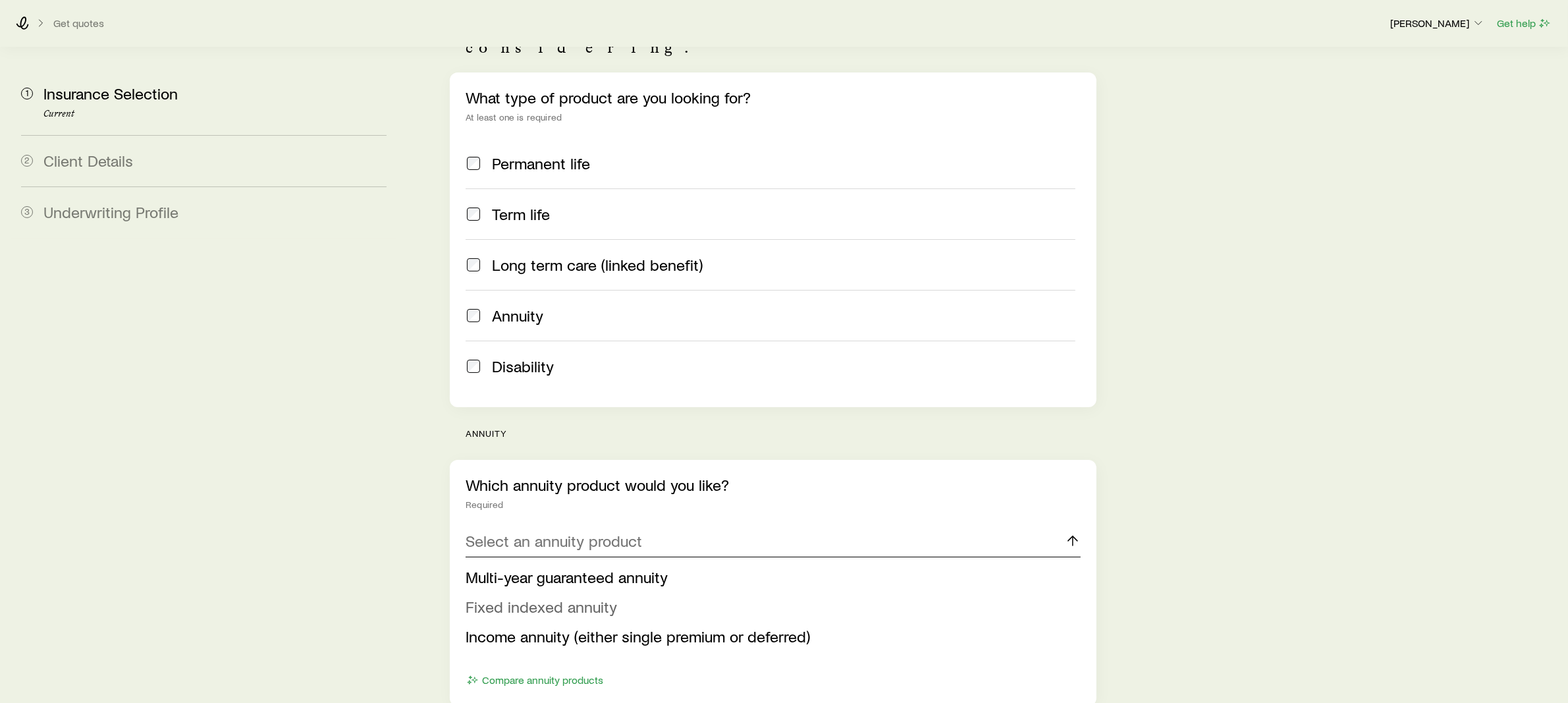
scroll to position [164, 0]
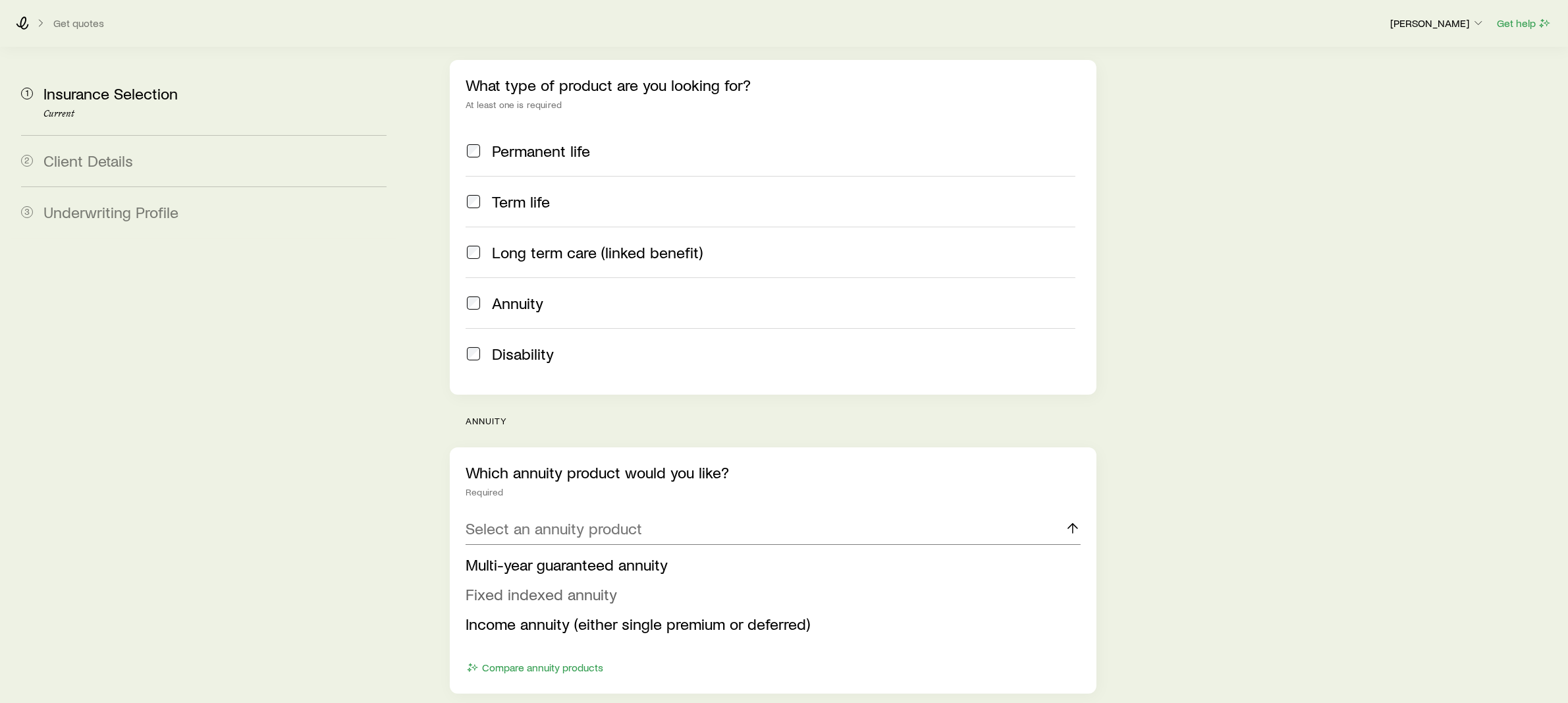
click at [575, 584] on span "Fixed indexed annuity" at bounding box center [541, 594] width 151 height 19
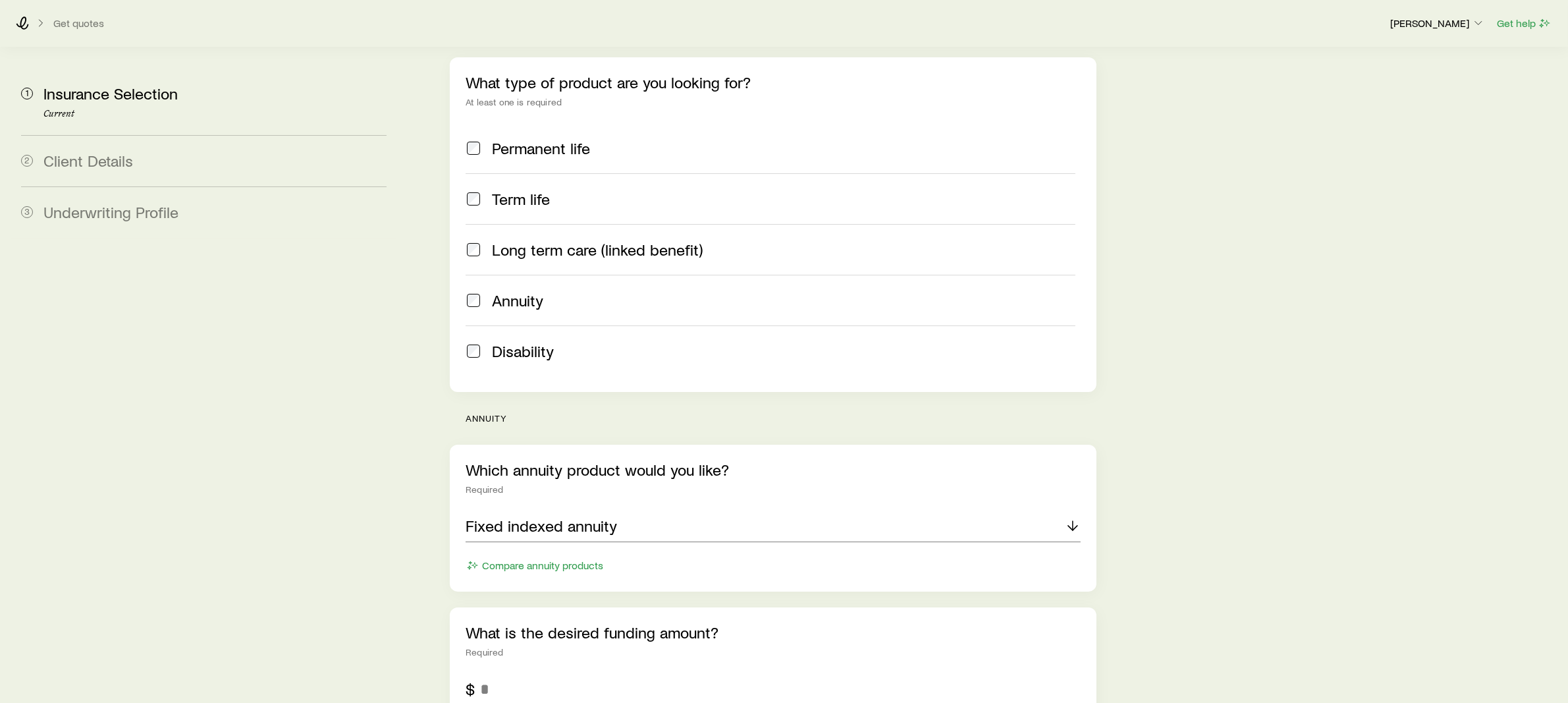
scroll to position [261, 0]
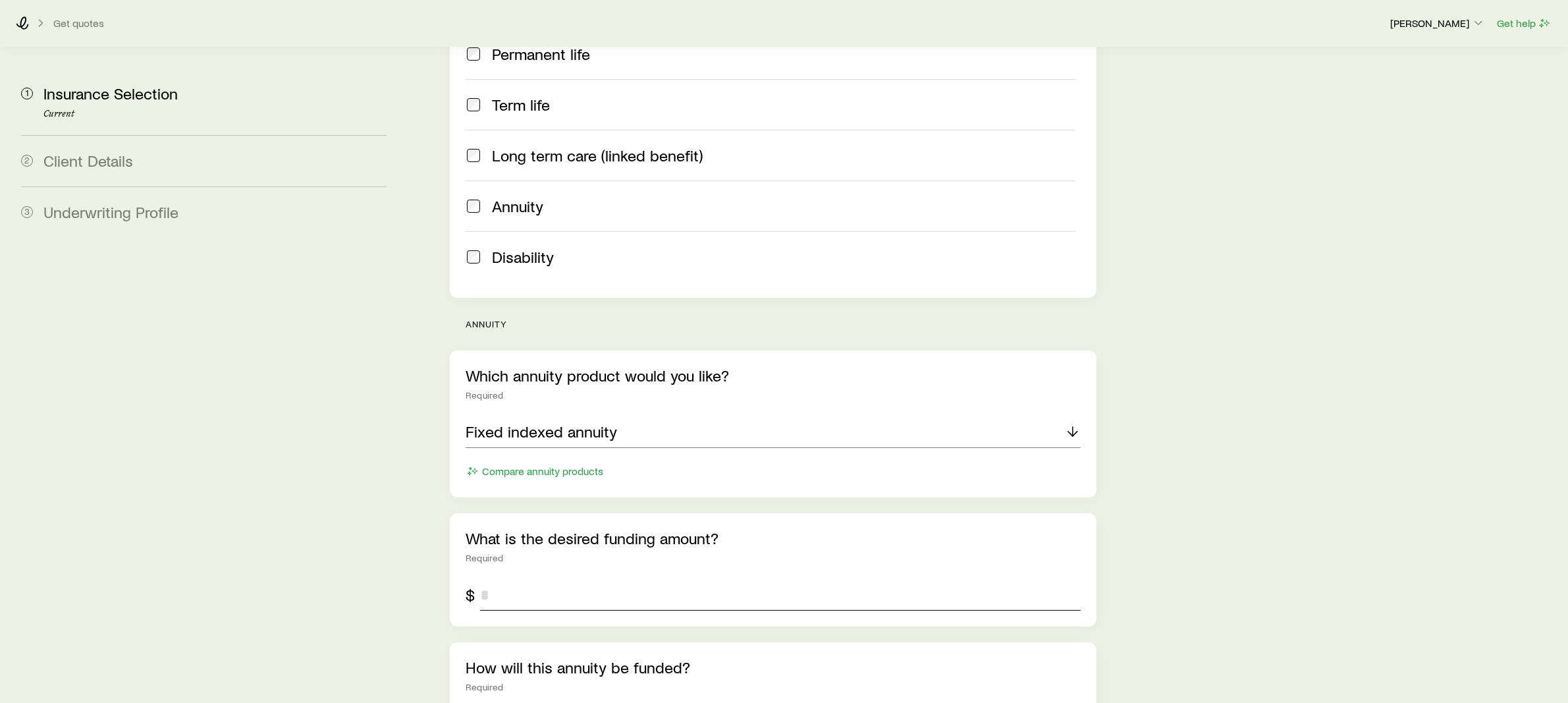
click at [568, 579] on input "tel" at bounding box center [780, 595] width 601 height 32
type input "**"
click at [7, 25] on div "Get quotes [PERSON_NAME] Get help" at bounding box center [784, 22] width 1568 height 47
click at [15, 20] on div "Get quotes [PERSON_NAME] Get help" at bounding box center [784, 22] width 1568 height 47
click at [18, 20] on icon at bounding box center [22, 23] width 13 height 13
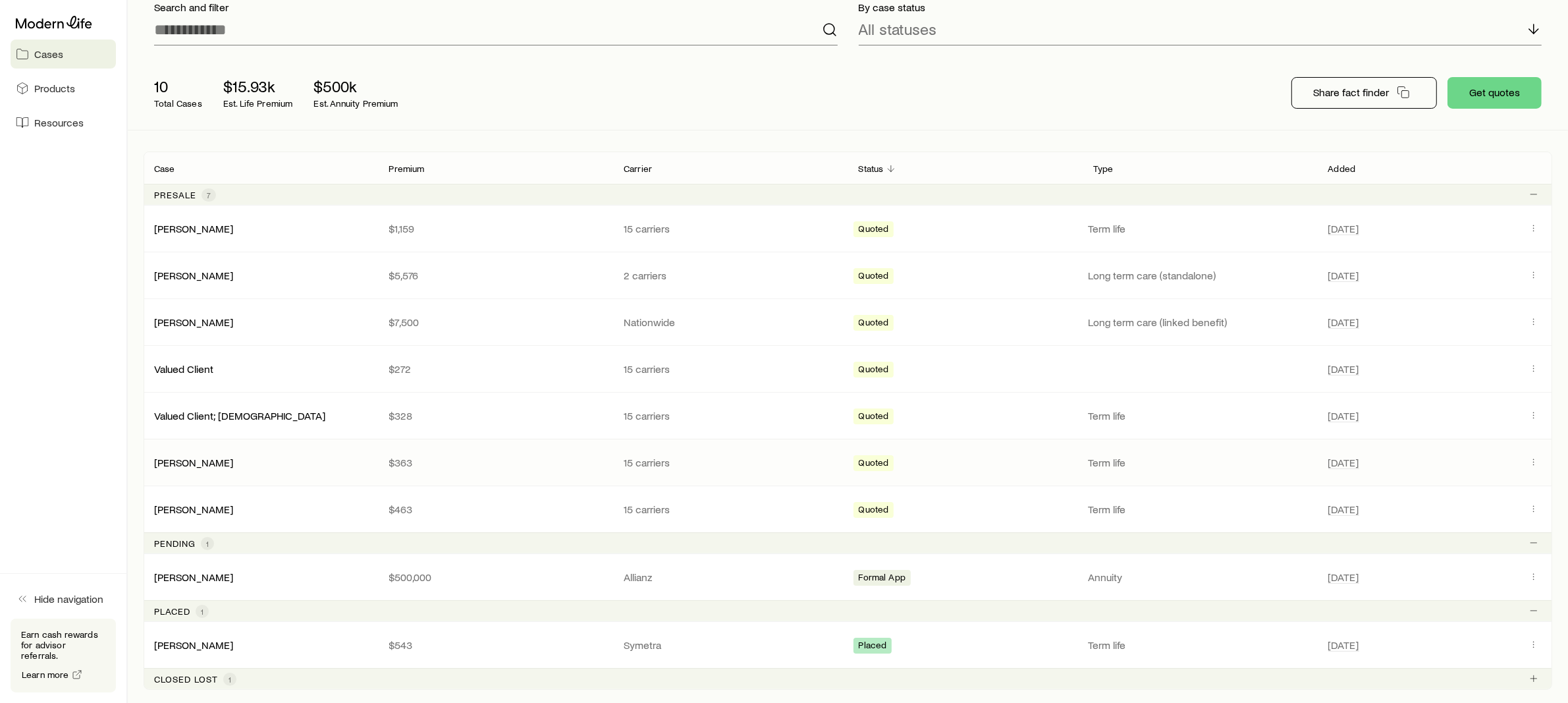
scroll to position [245, 0]
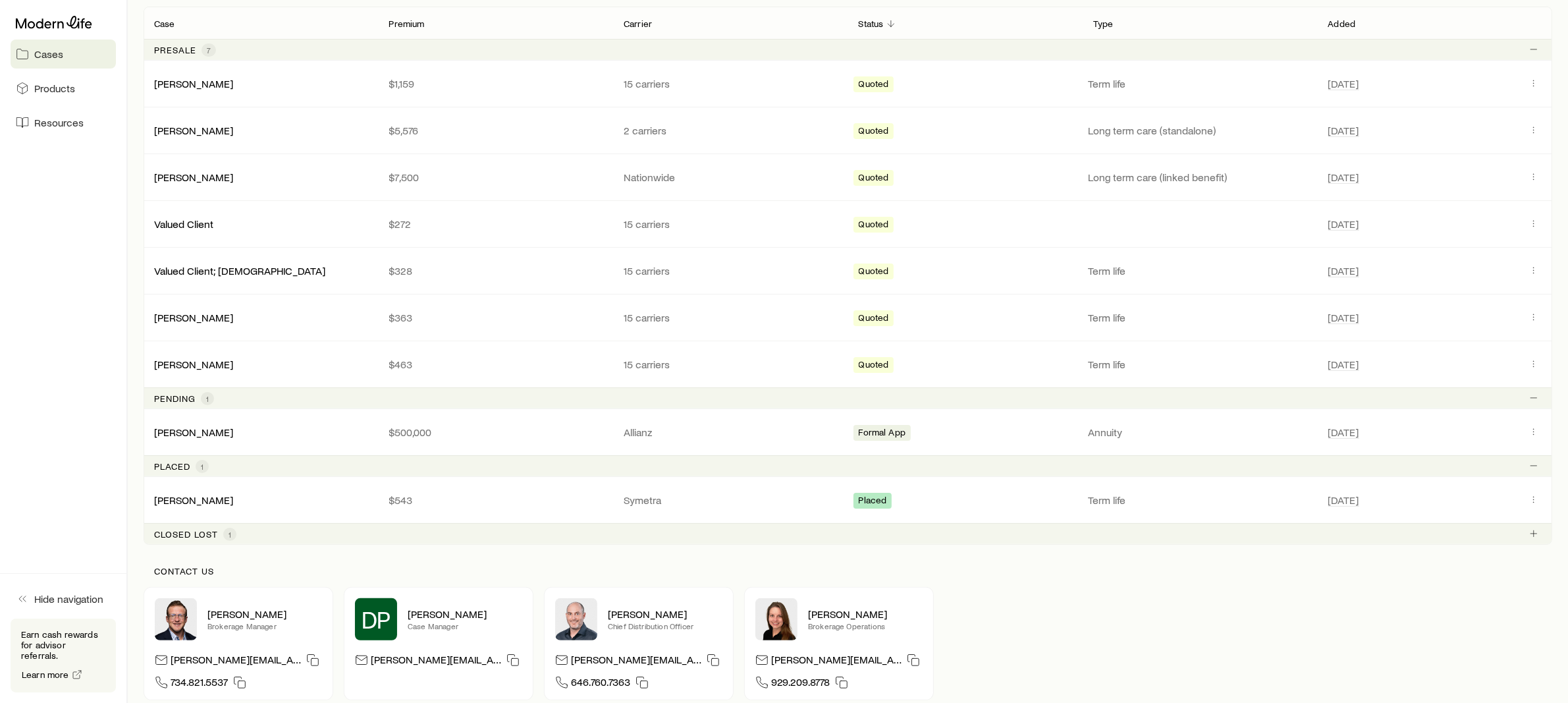
click at [199, 529] on p "Closed lost" at bounding box center [186, 534] width 64 height 11
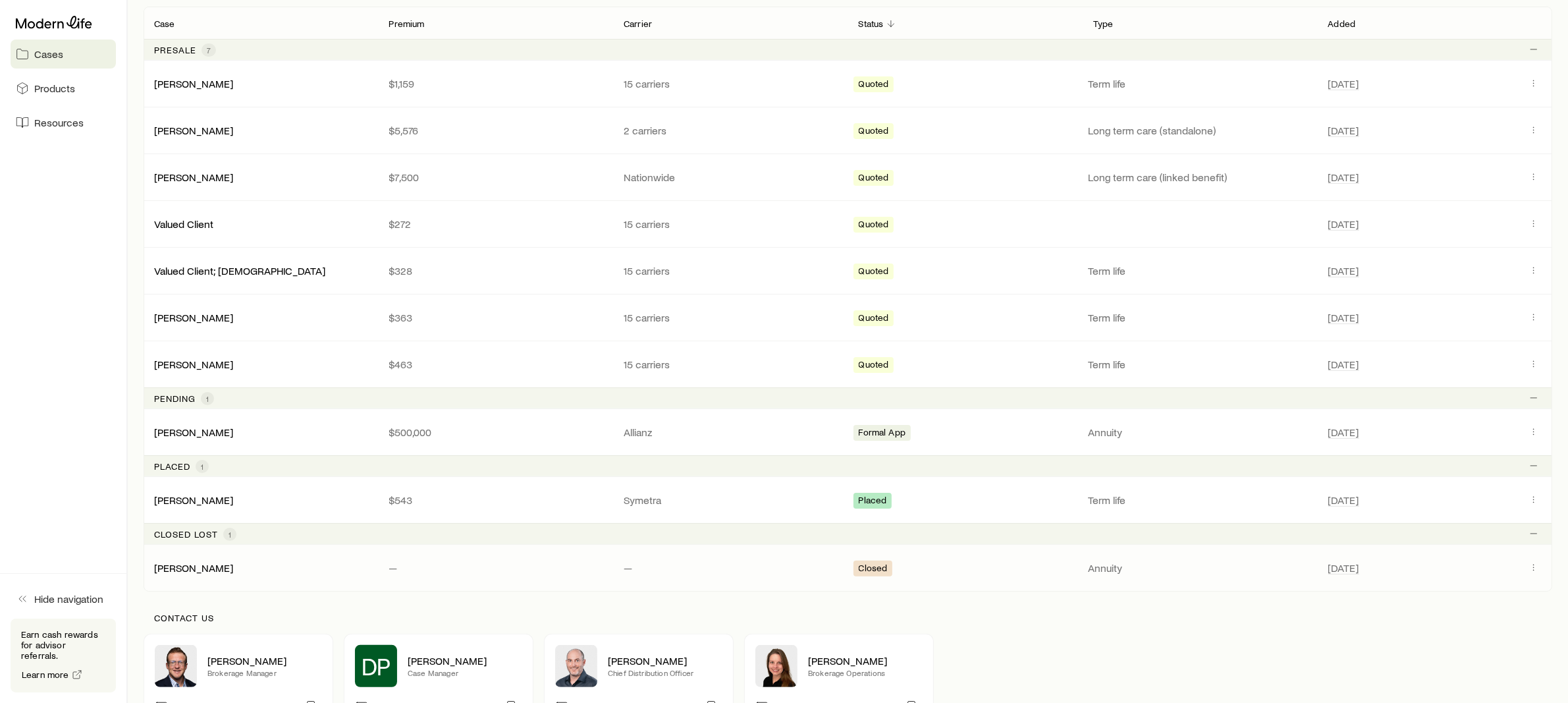
click at [182, 549] on div "[PERSON_NAME] — — Closed Annuity [DATE]" at bounding box center [848, 568] width 1409 height 46
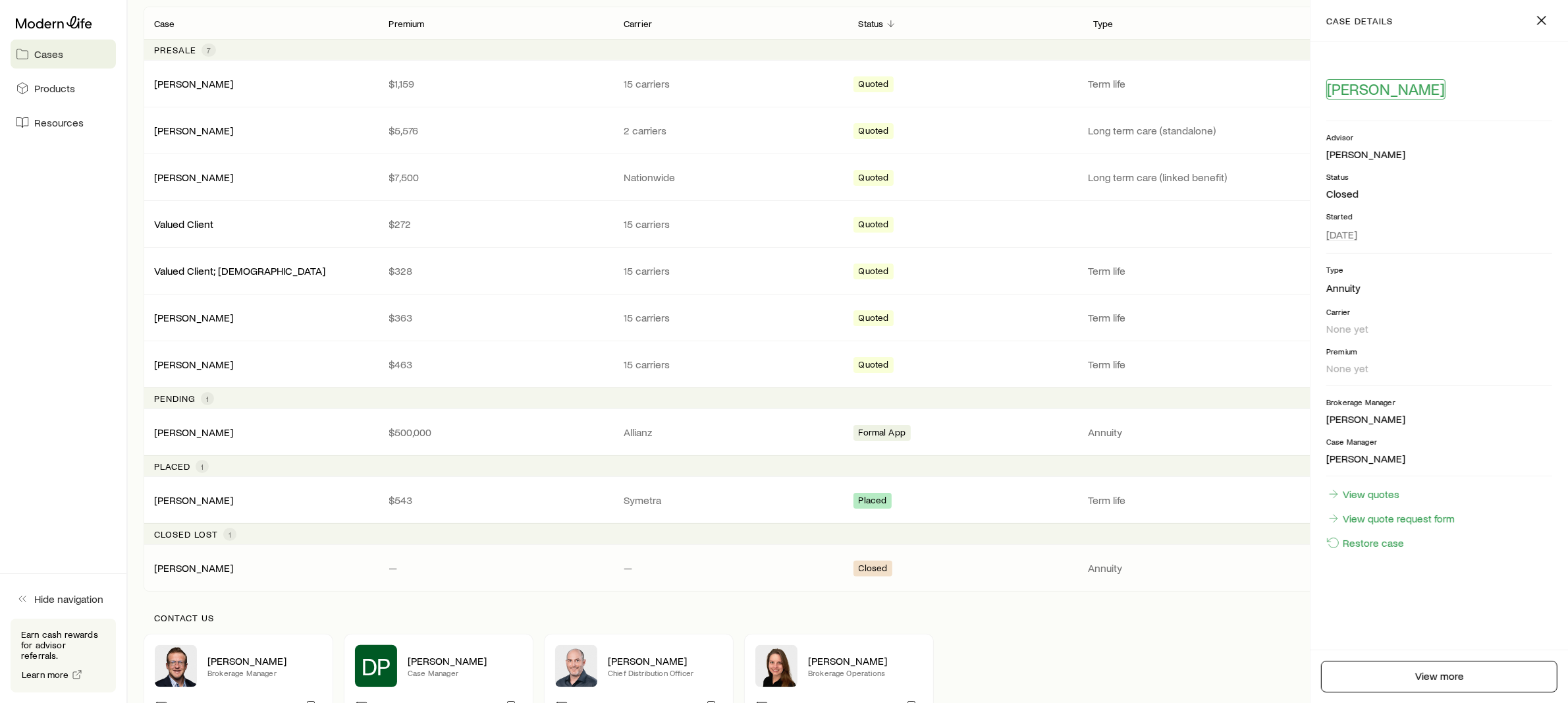
click at [1349, 91] on span "[PERSON_NAME]" at bounding box center [1386, 88] width 118 height 18
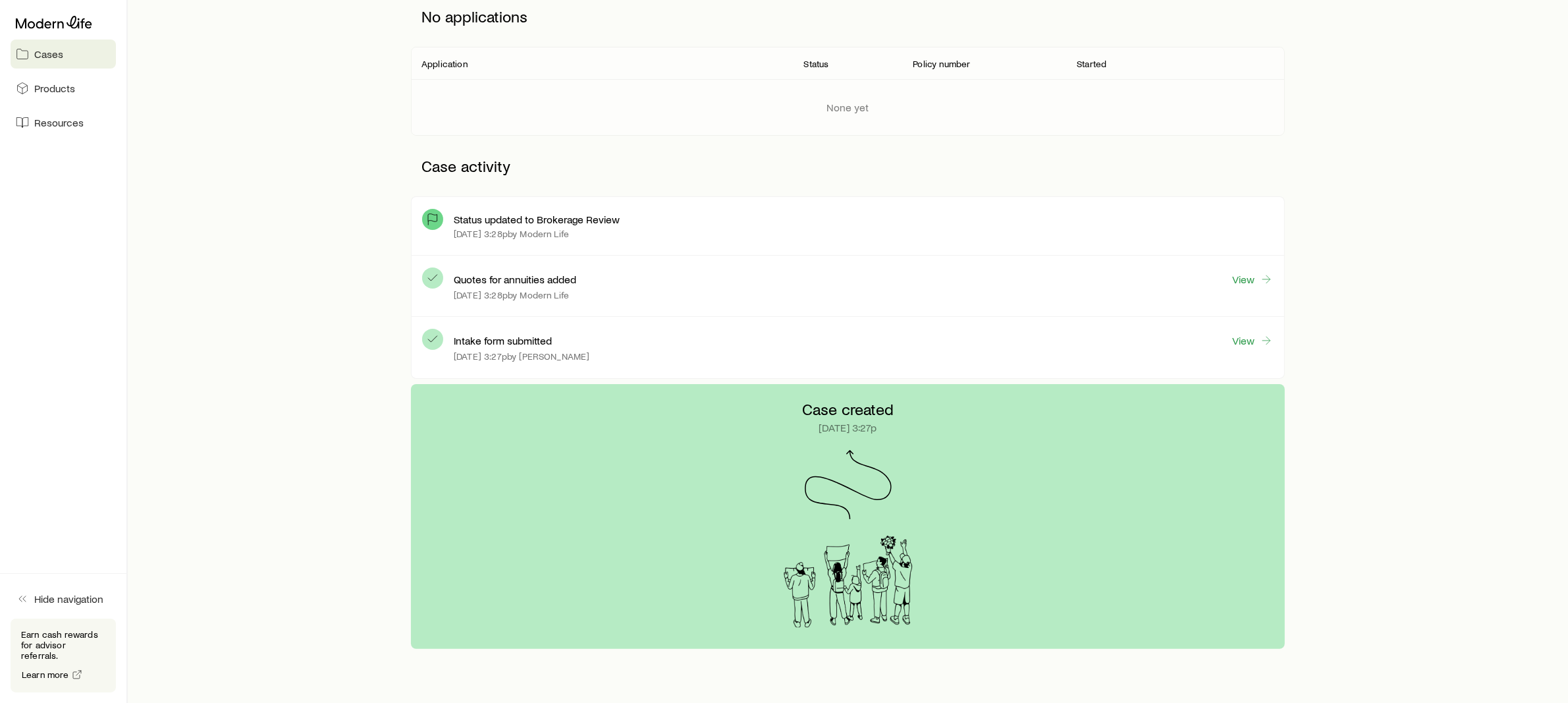
scroll to position [195, 0]
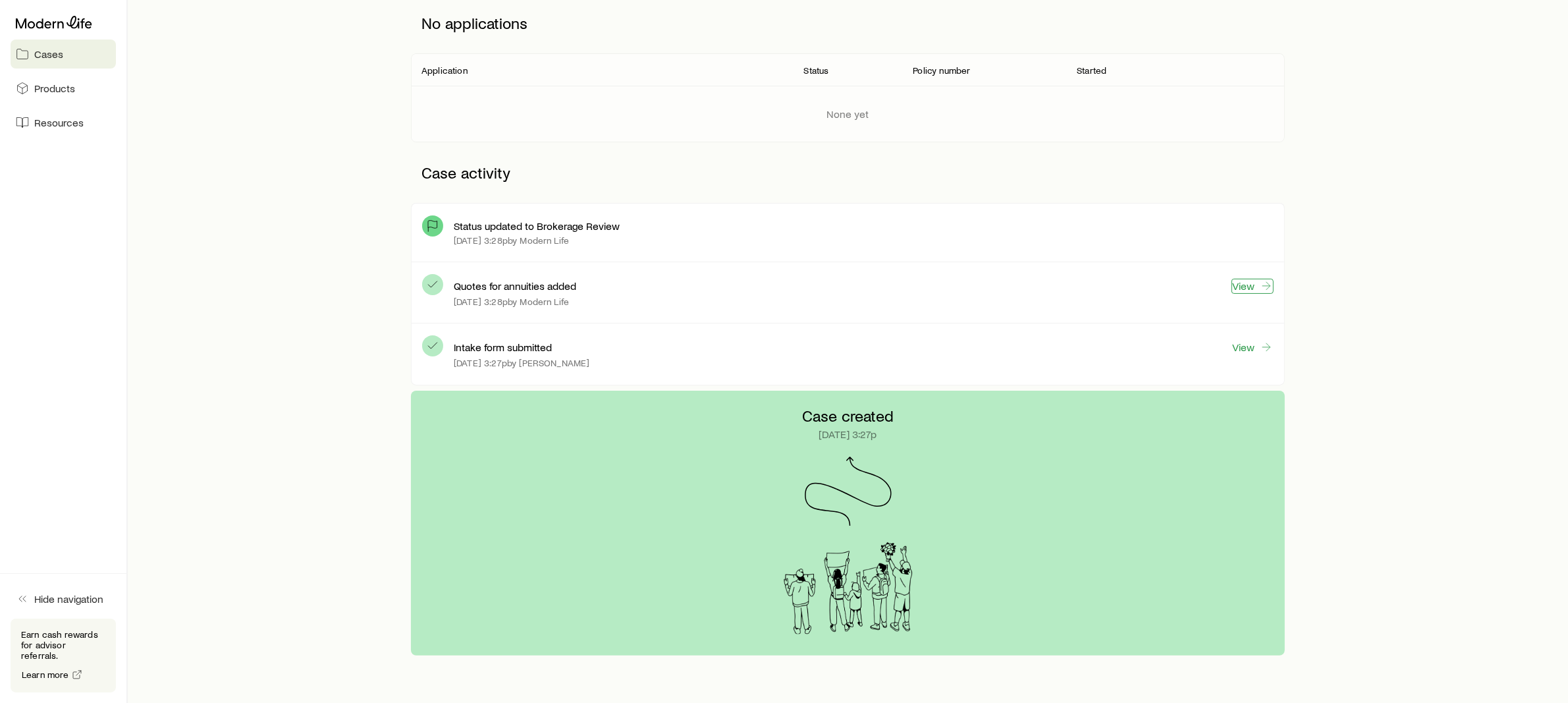
click at [1235, 286] on link "View" at bounding box center [1253, 286] width 42 height 15
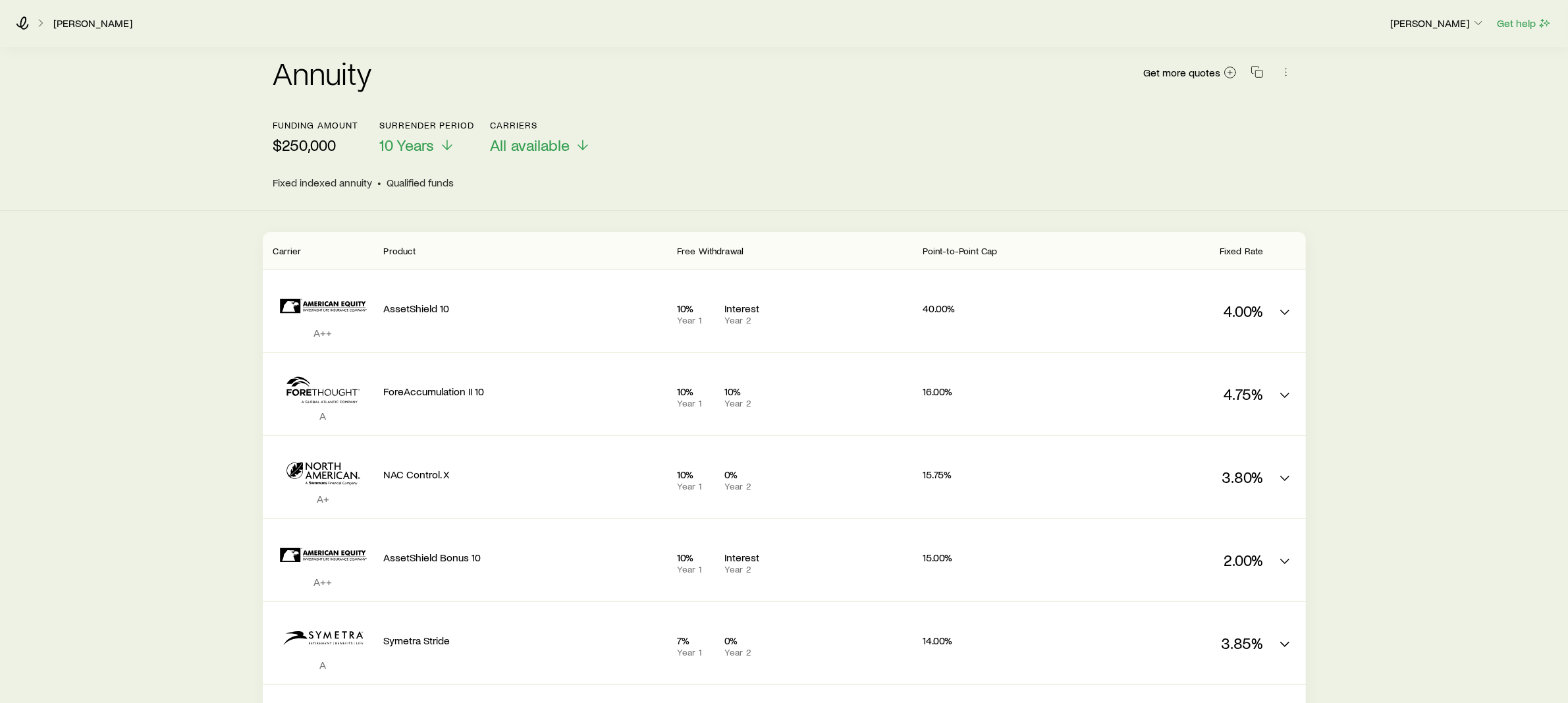
scroll to position [10, 0]
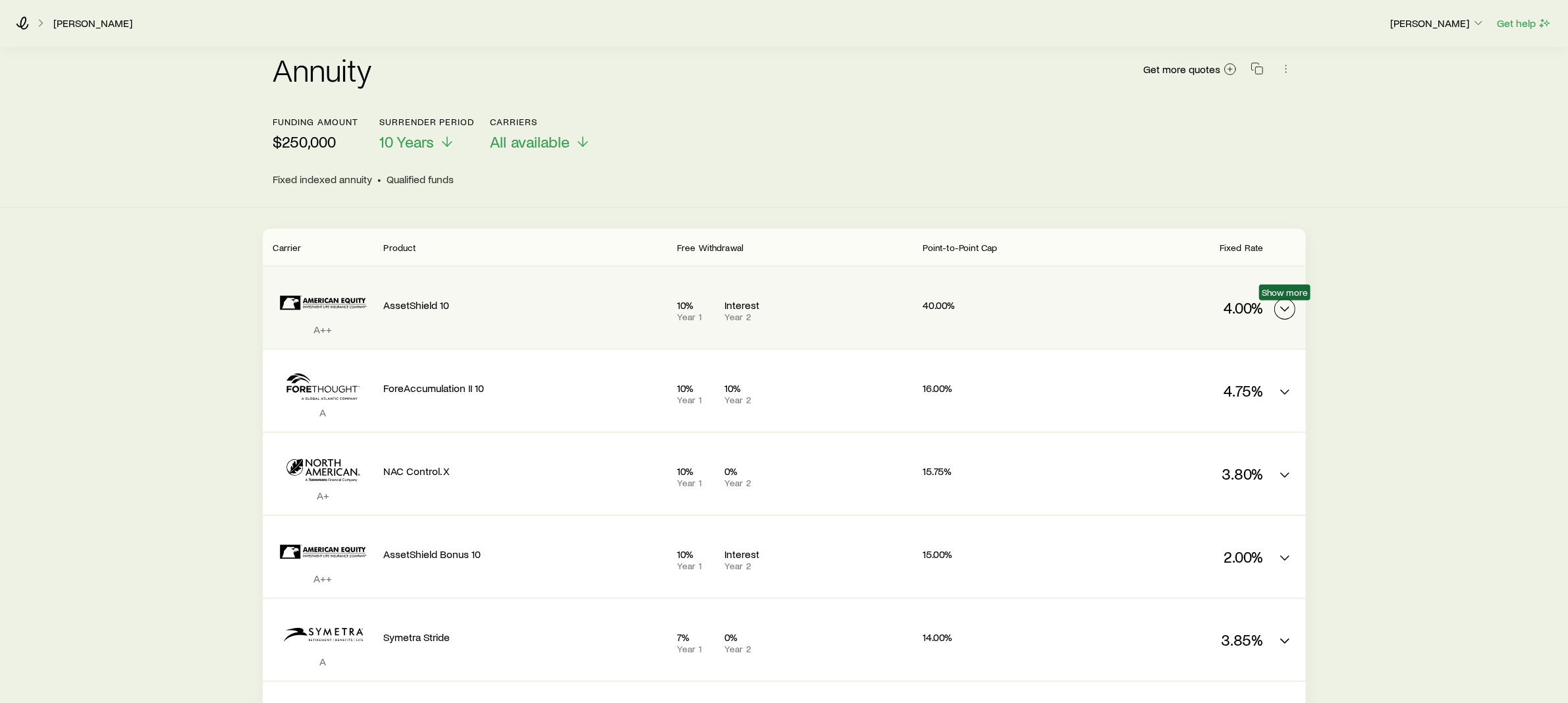
click at [1287, 306] on icon "FIA quotes" at bounding box center [1285, 309] width 16 height 16
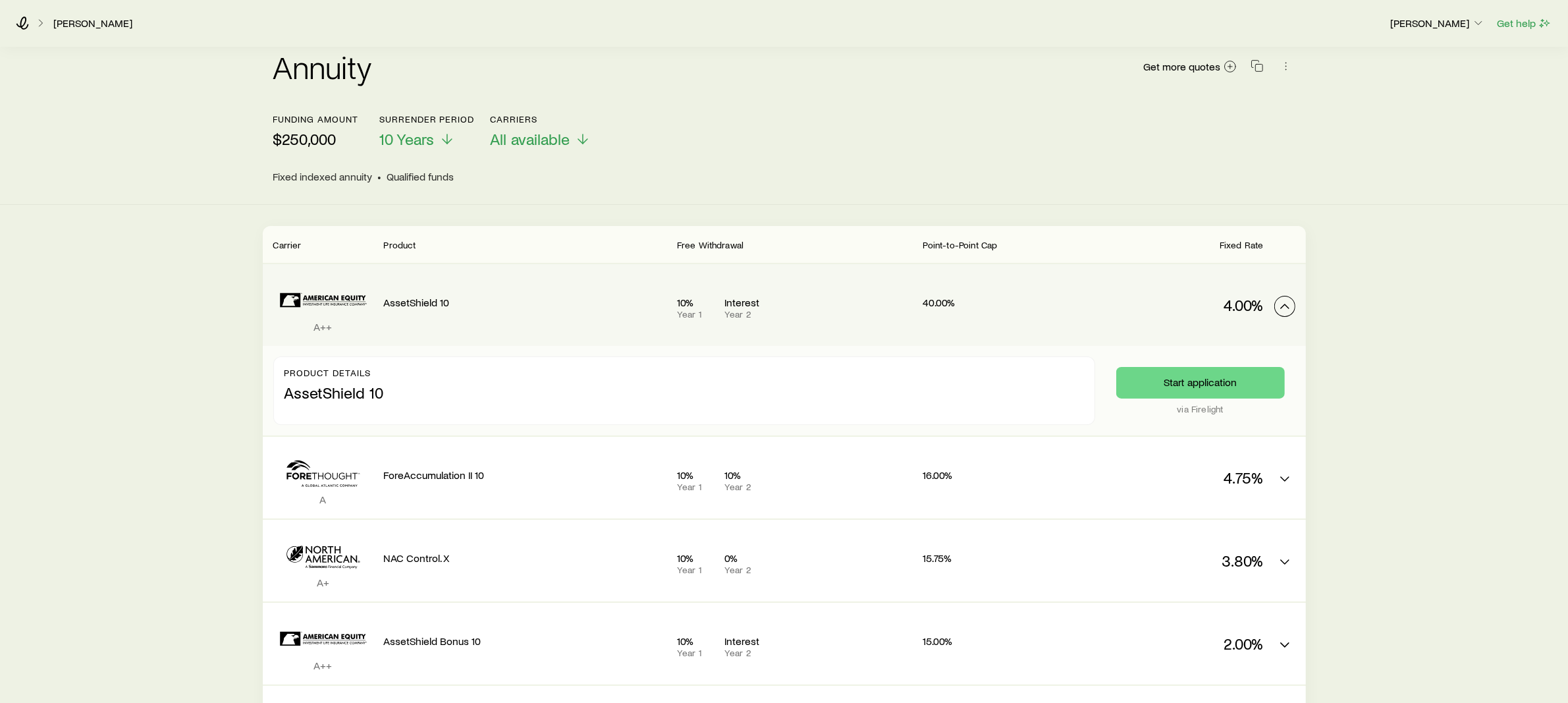
scroll to position [13, 0]
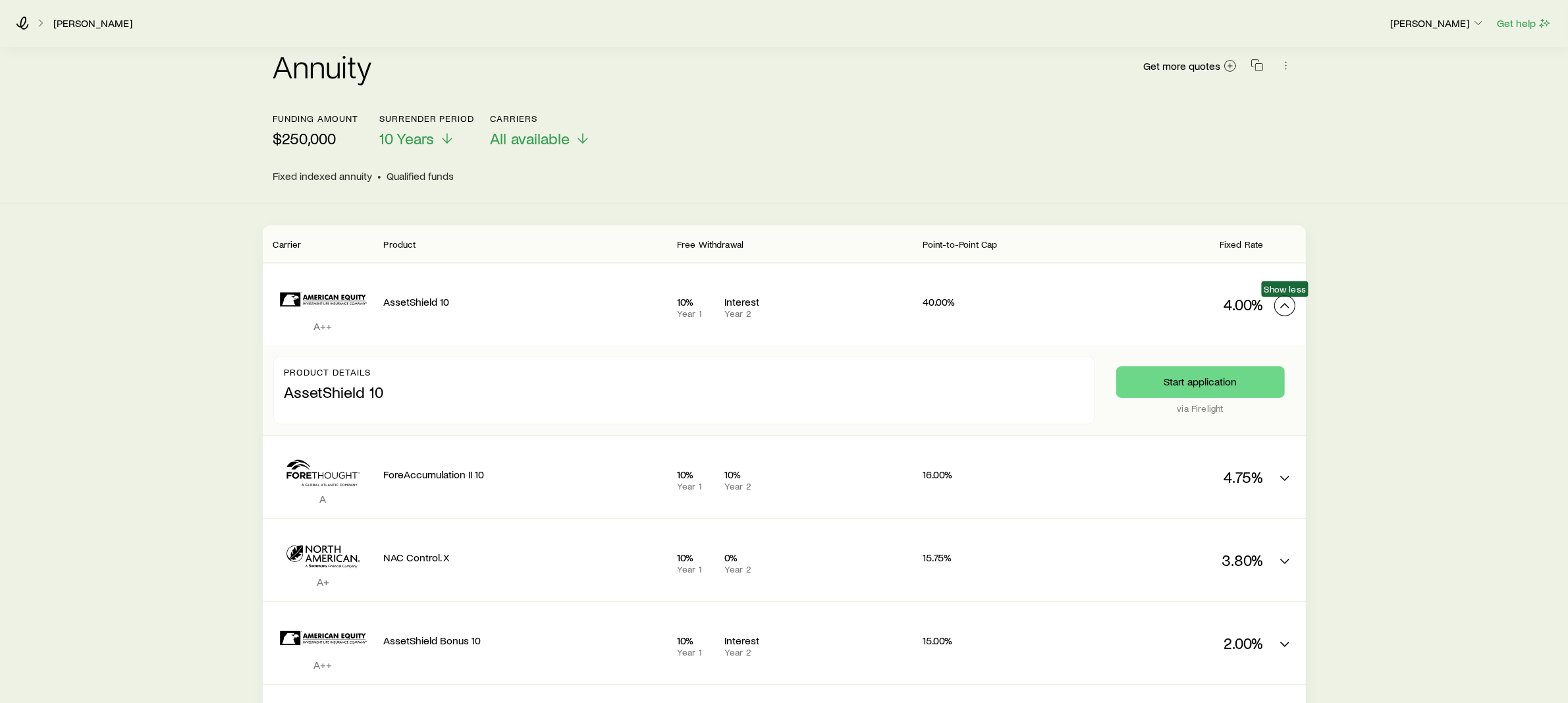
click at [1283, 304] on polyline "FIA quotes" at bounding box center [1285, 305] width 8 height 4
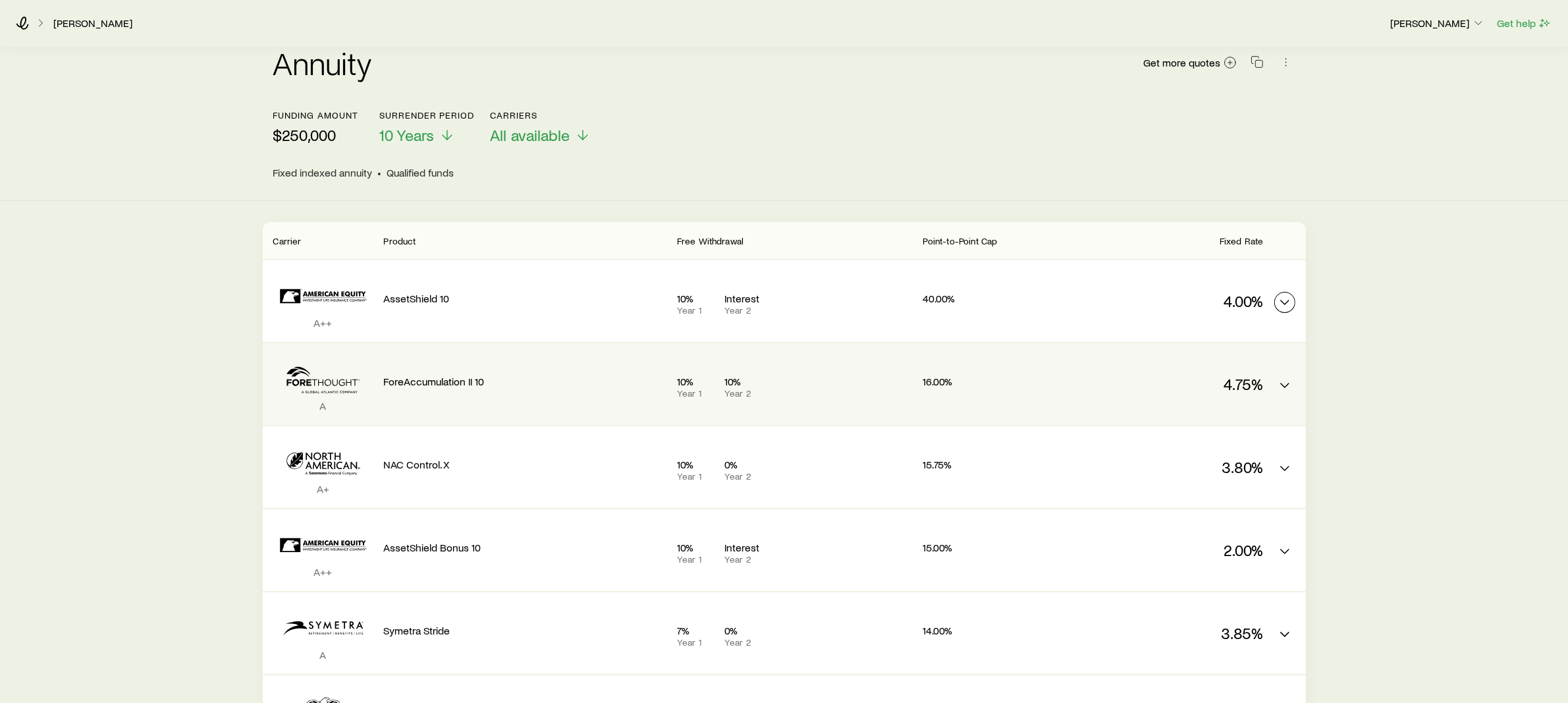
scroll to position [20, 0]
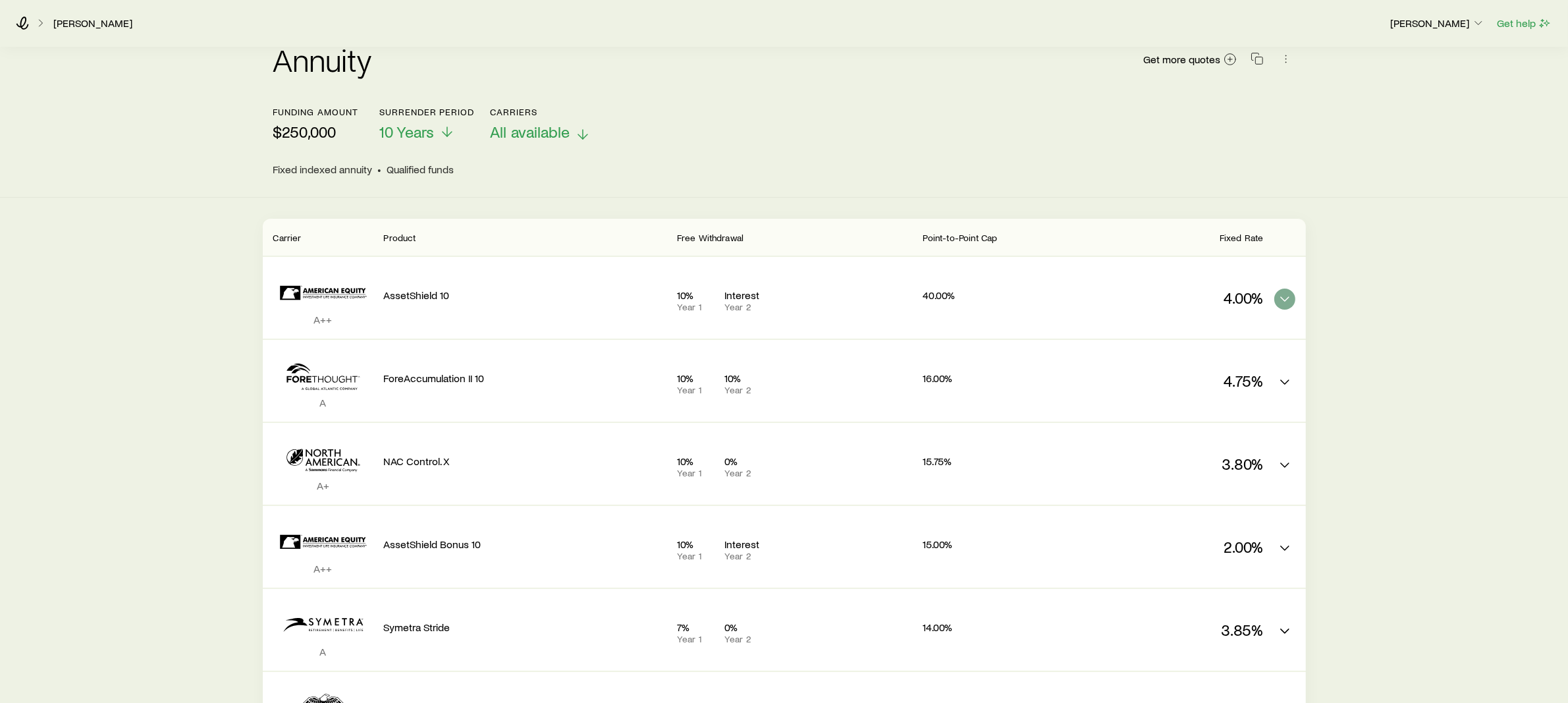
click at [526, 130] on span "All available" at bounding box center [530, 131] width 80 height 18
click at [807, 154] on header "Funding amount $250,000 Surrender period 10 Years Carriers All available Fixed …" at bounding box center [784, 141] width 1022 height 69
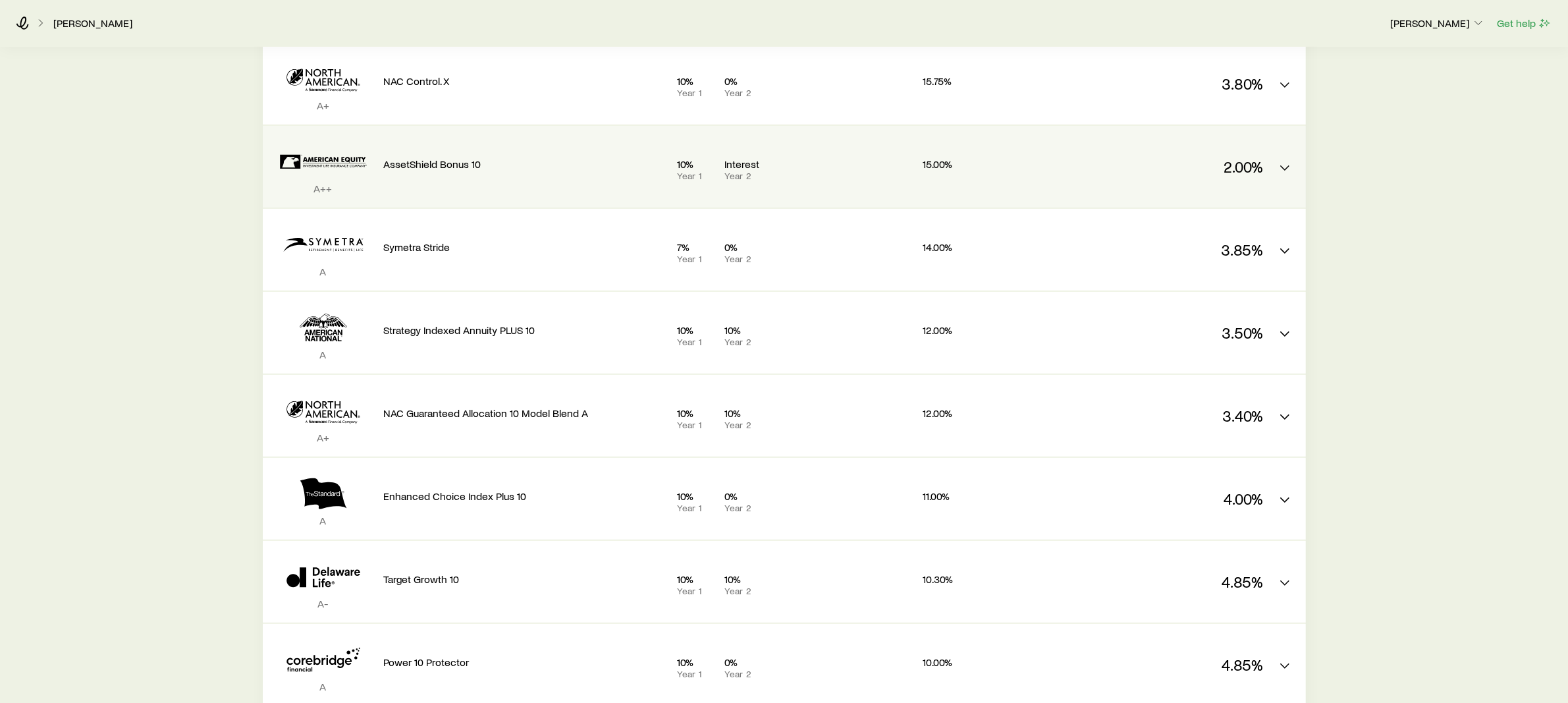
scroll to position [0, 0]
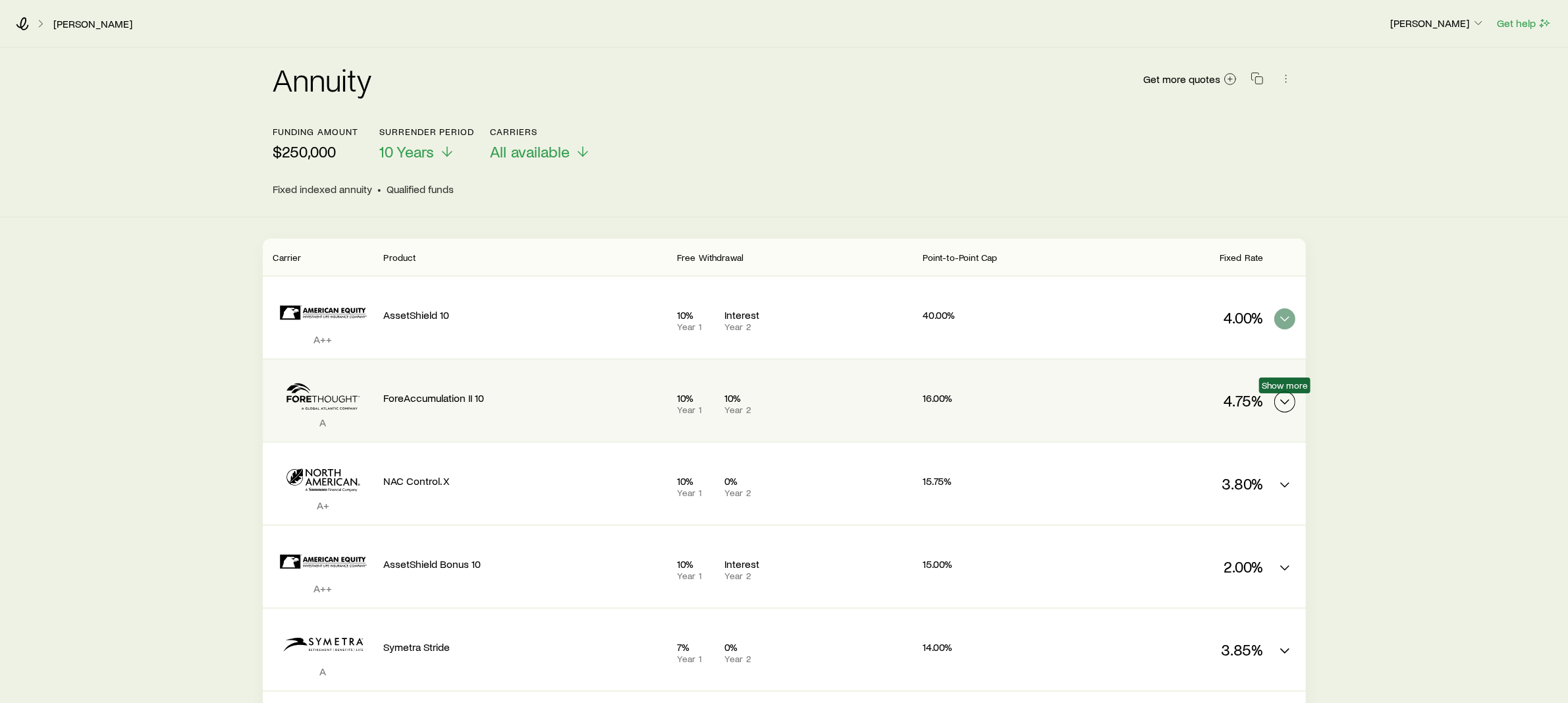
click at [1284, 397] on icon "FIA quotes" at bounding box center [1285, 402] width 16 height 16
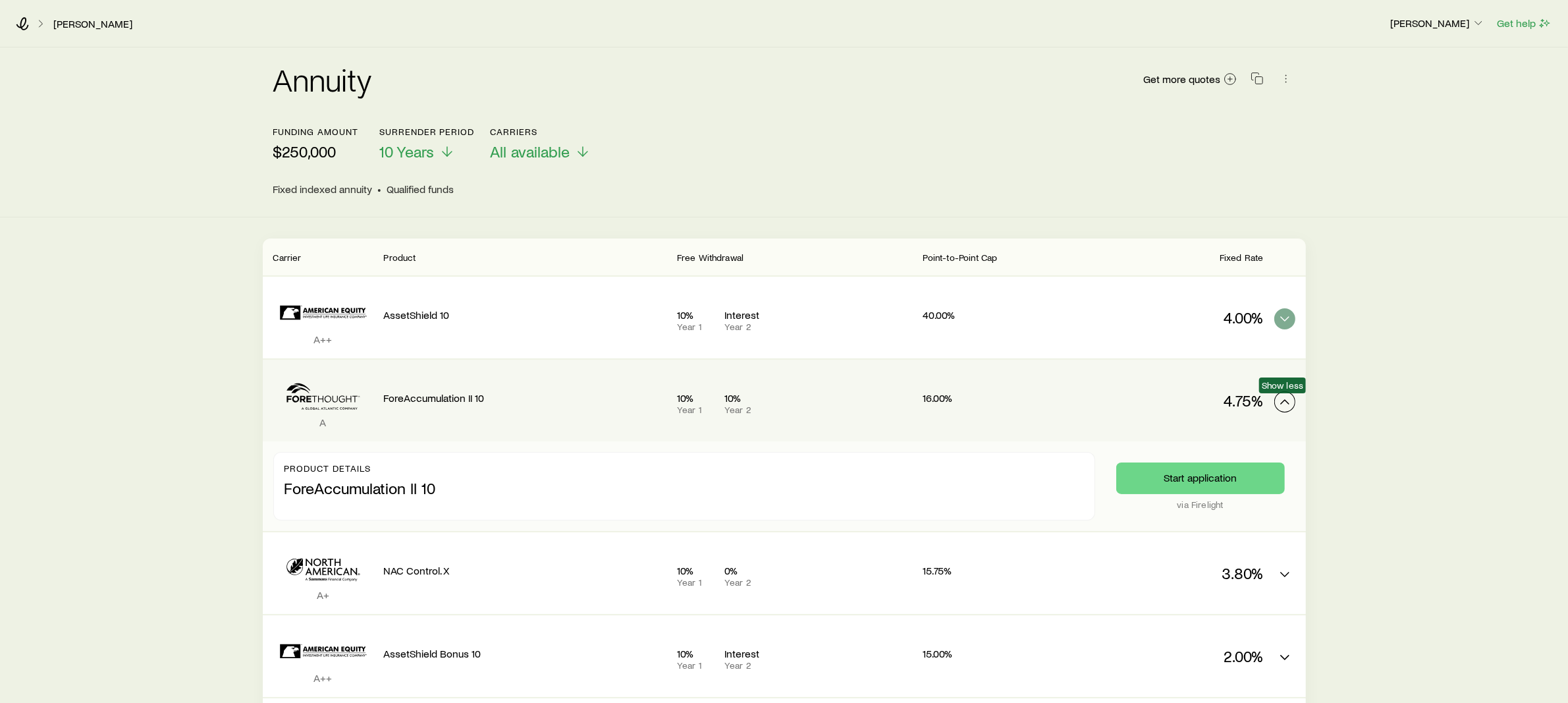
click at [1284, 397] on icon "FIA quotes" at bounding box center [1285, 402] width 16 height 16
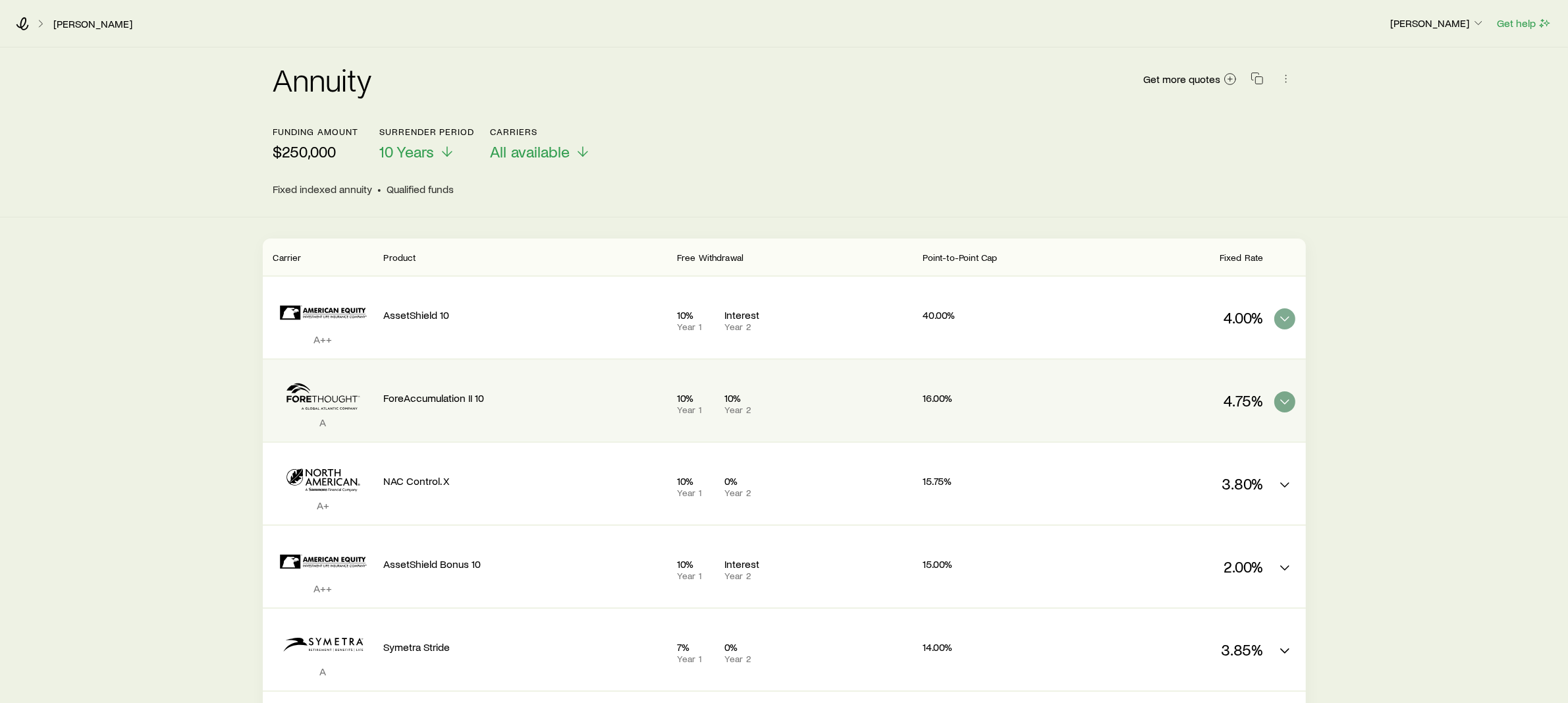
click at [470, 397] on p "ForeAccumulation II 10" at bounding box center [525, 398] width 283 height 13
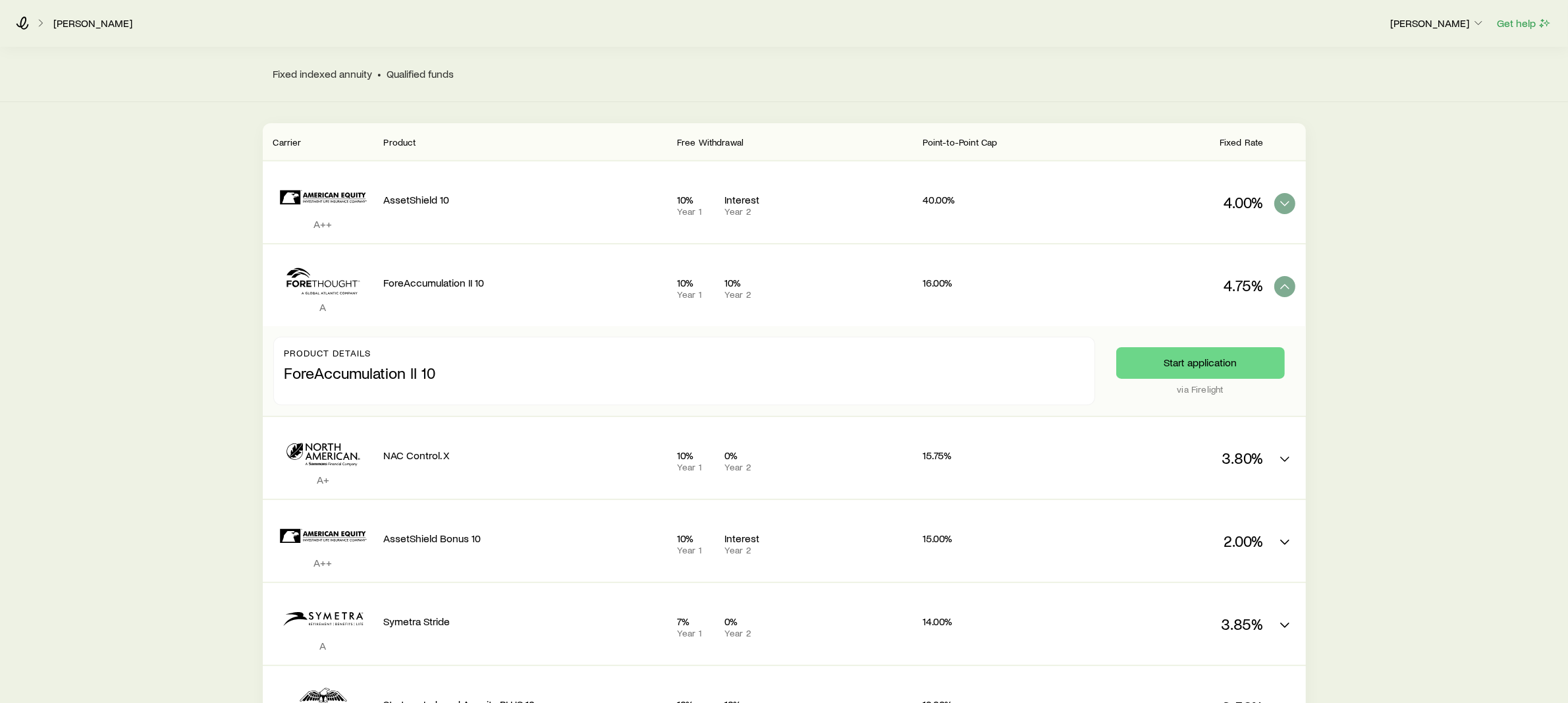
scroll to position [112, 0]
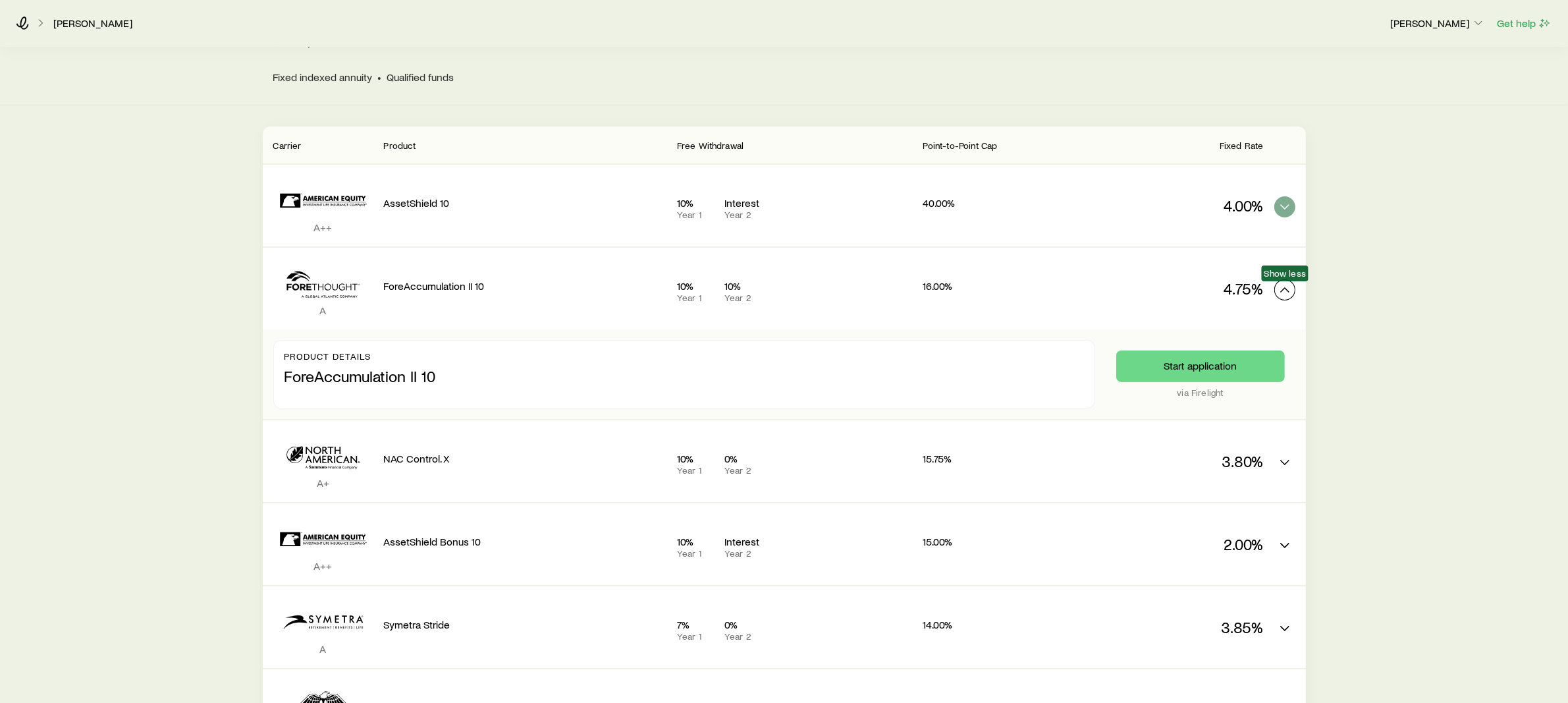
click at [1285, 288] on polyline "FIA quotes" at bounding box center [1285, 289] width 8 height 4
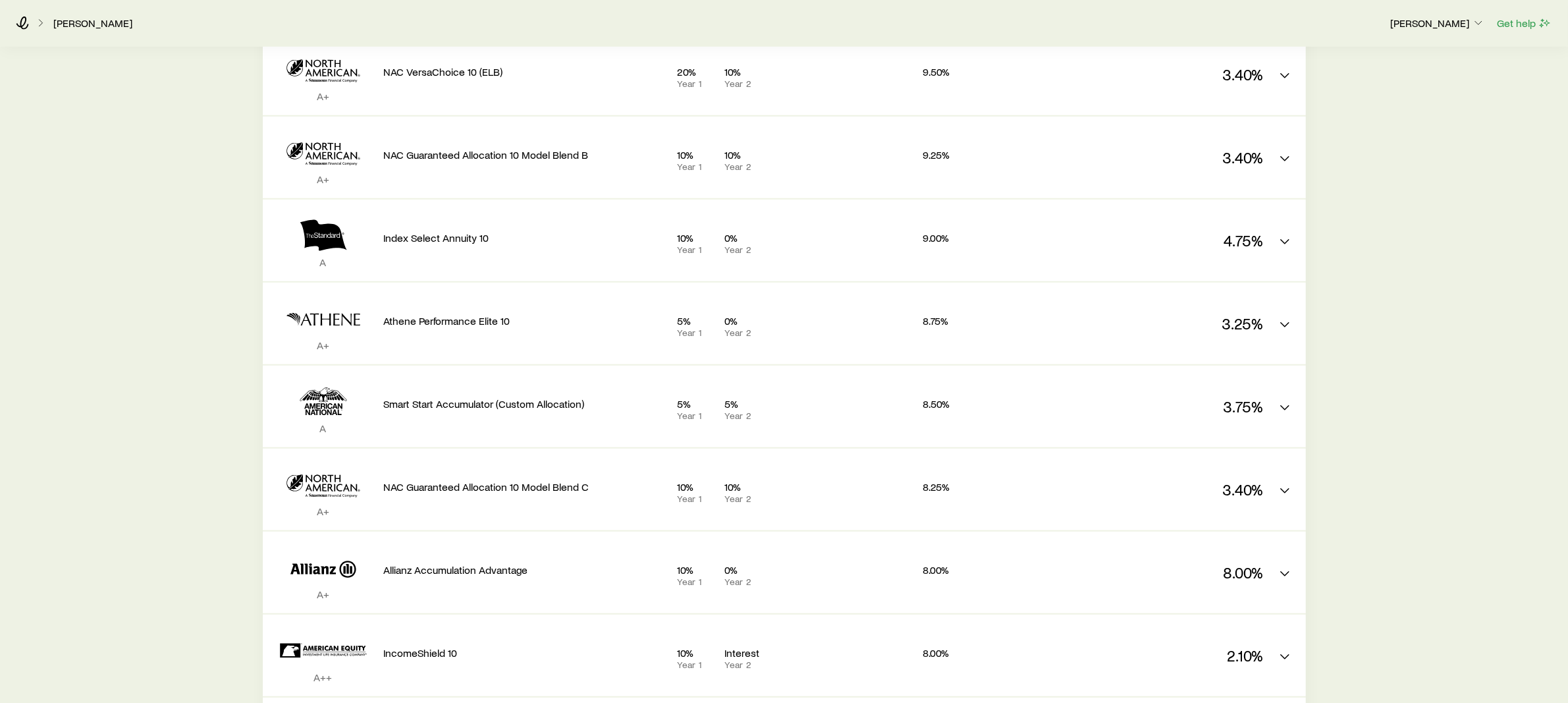
scroll to position [1405, 0]
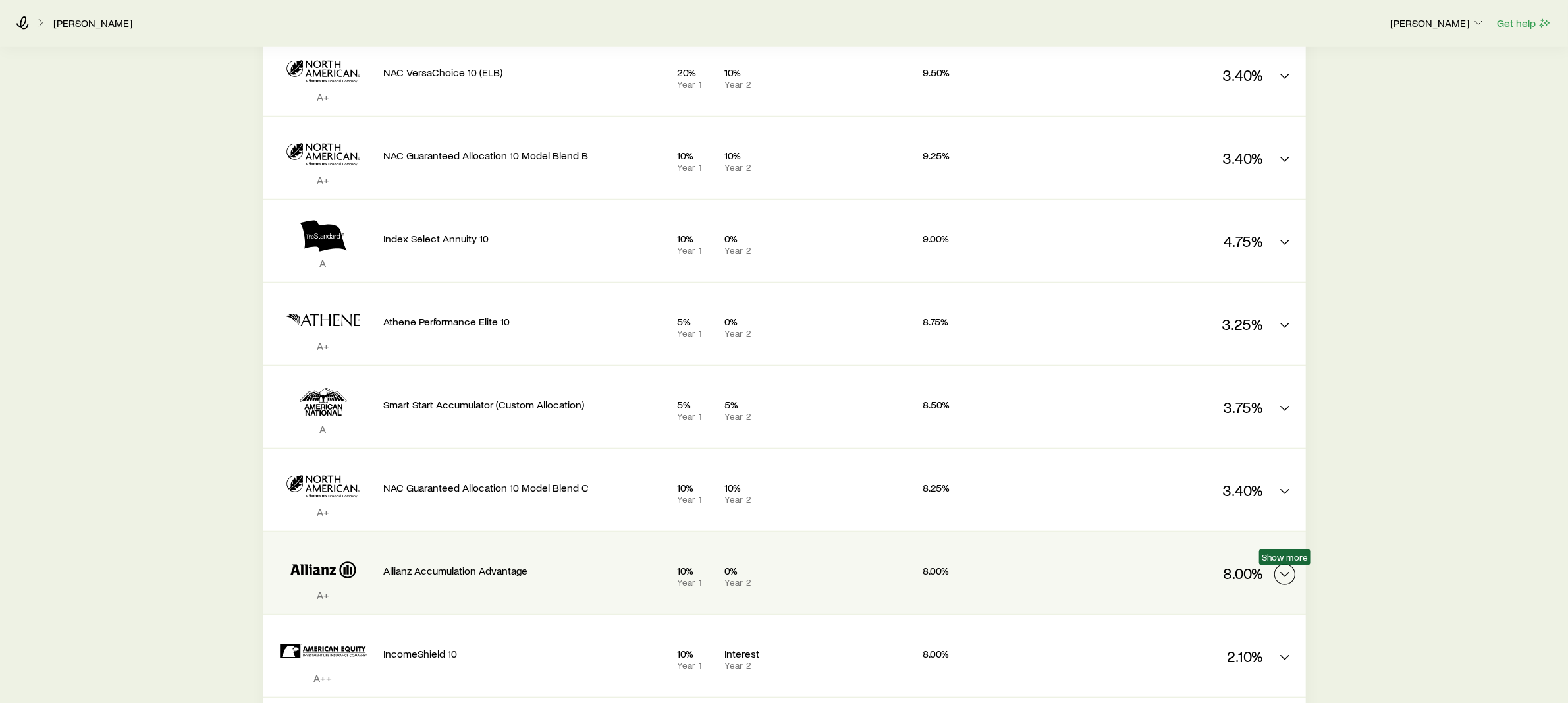
click at [1283, 568] on icon "FIA quotes" at bounding box center [1285, 575] width 16 height 16
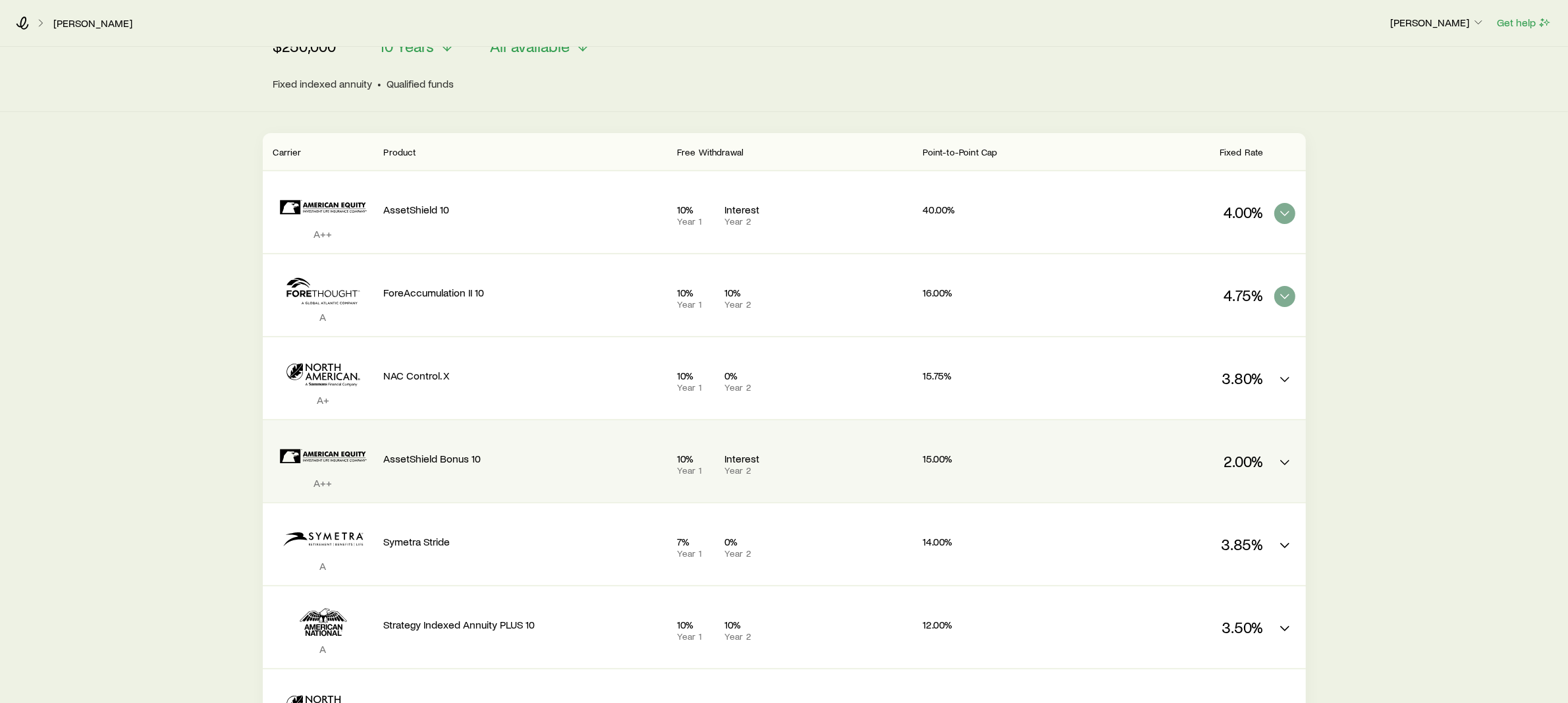
scroll to position [0, 0]
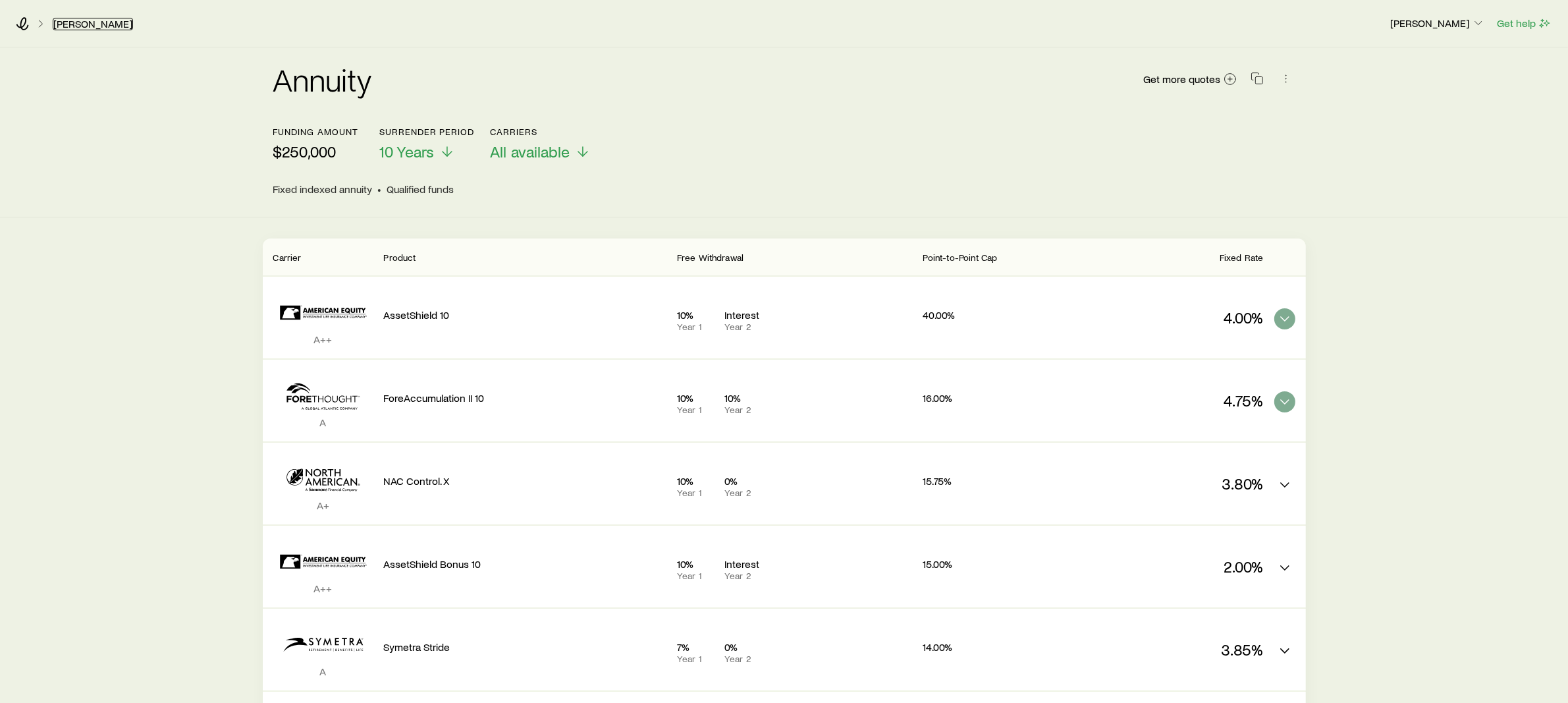
click at [86, 22] on link "[PERSON_NAME]" at bounding box center [93, 24] width 80 height 12
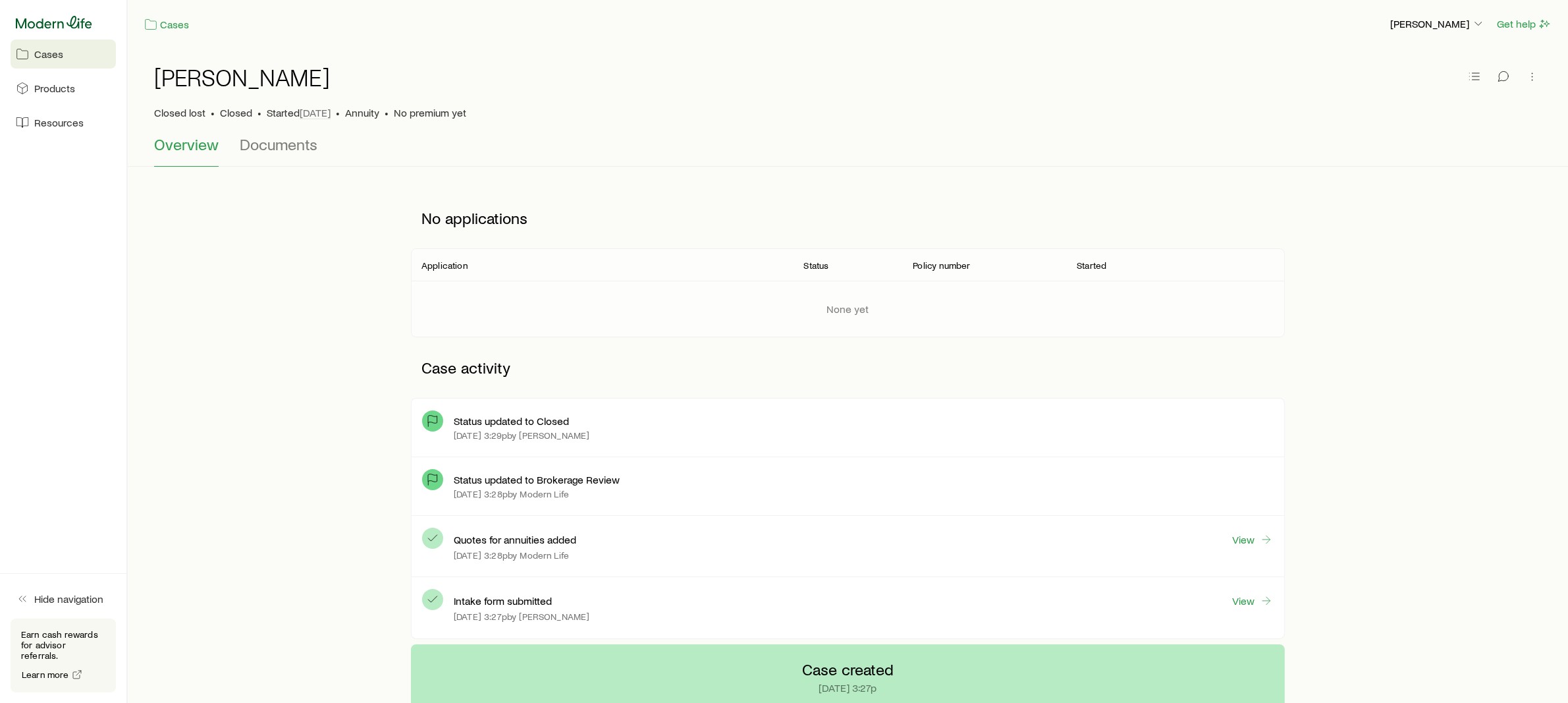
click at [67, 25] on icon at bounding box center [54, 22] width 76 height 13
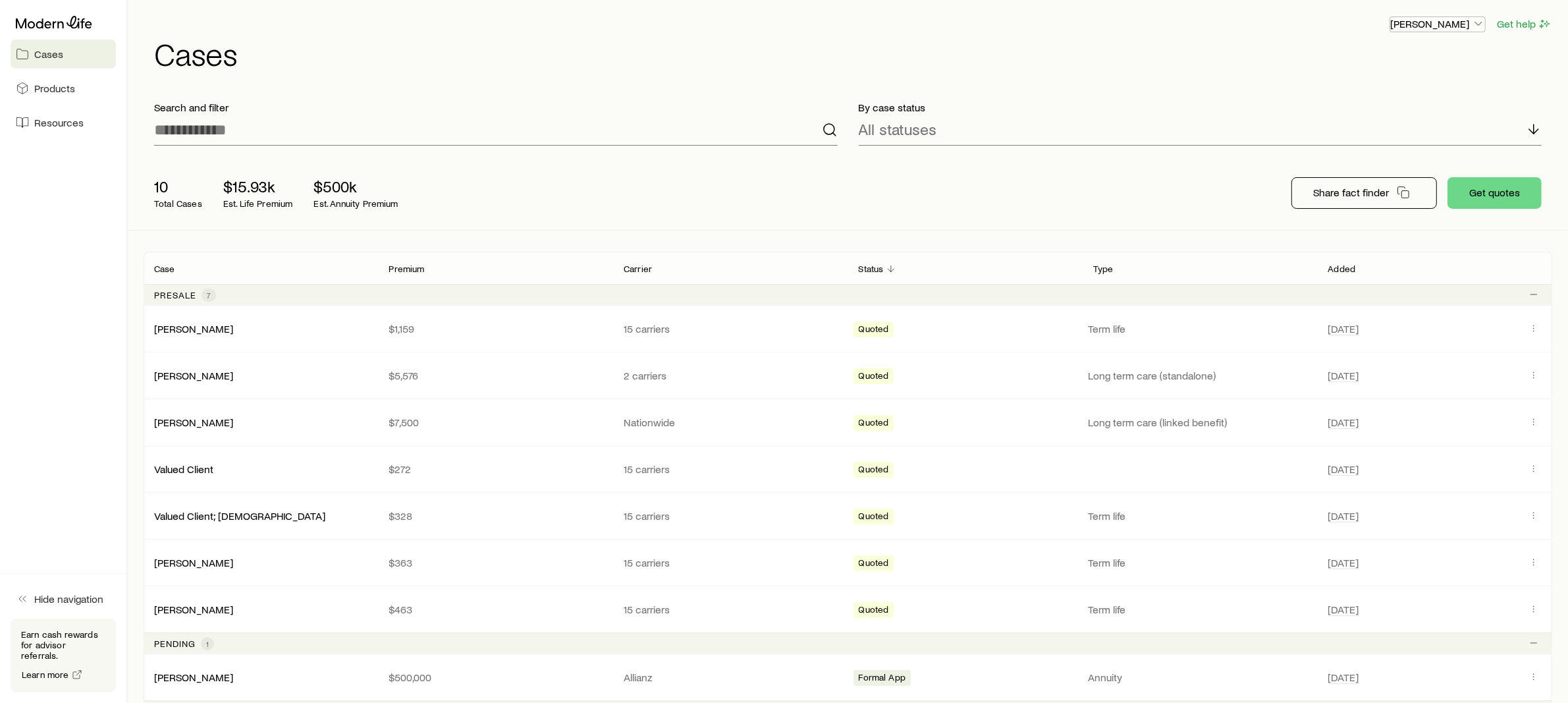
click at [1457, 22] on p "[PERSON_NAME]" at bounding box center [1438, 24] width 95 height 13
click at [1388, 124] on span "Sign out" at bounding box center [1376, 123] width 36 height 13
